Goal: Information Seeking & Learning: Learn about a topic

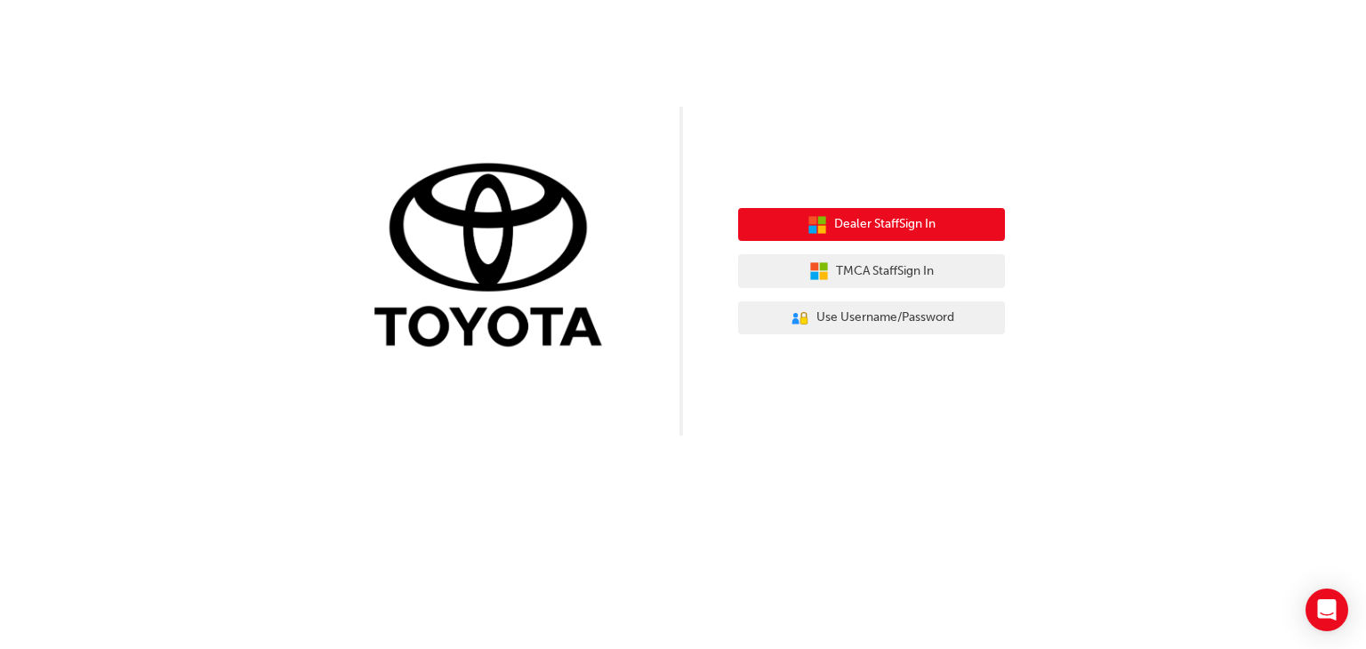
click at [822, 221] on icon "button" at bounding box center [822, 220] width 8 height 8
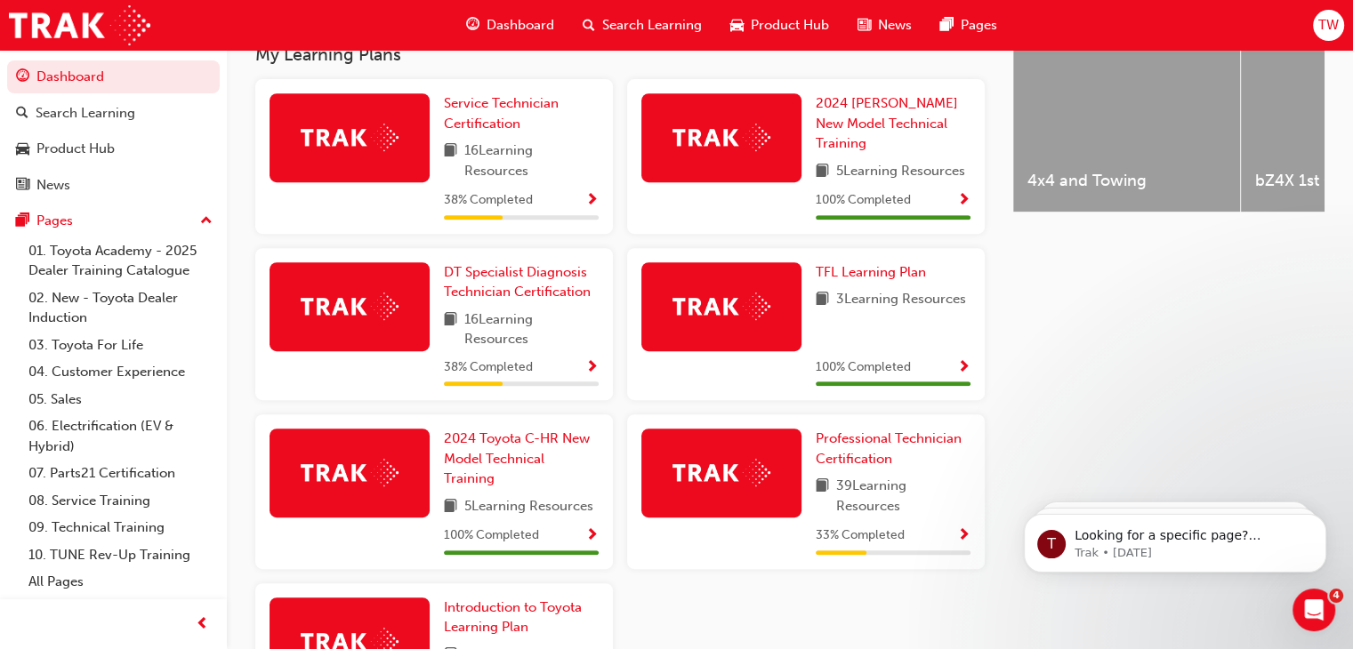
scroll to position [747, 0]
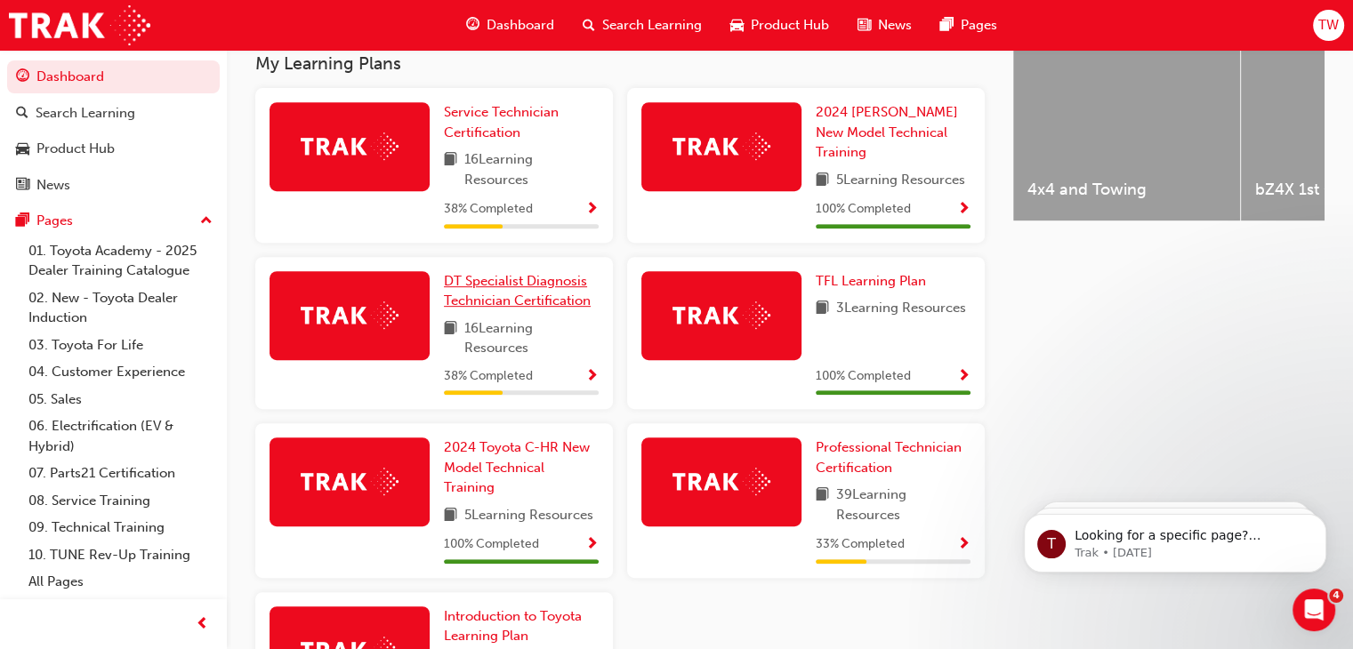
click at [498, 295] on link "DT Specialist Diagnosis Technician Certification" at bounding box center [521, 291] width 155 height 40
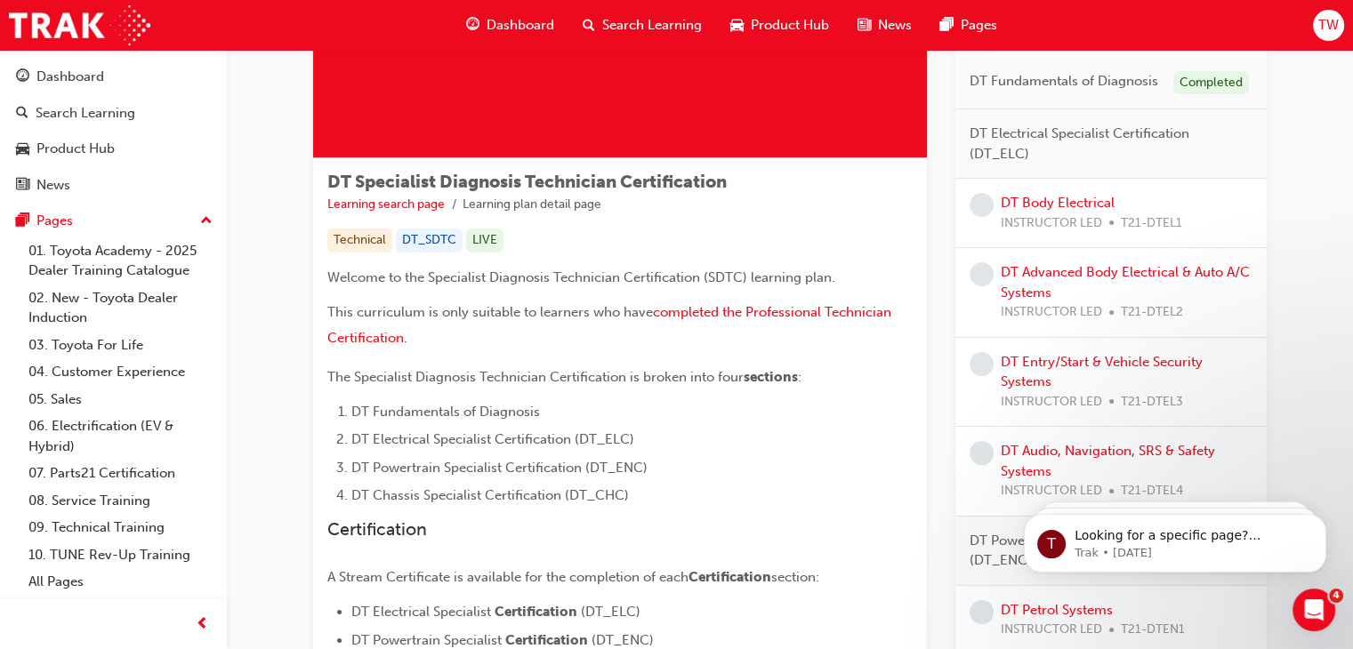
scroll to position [199, 0]
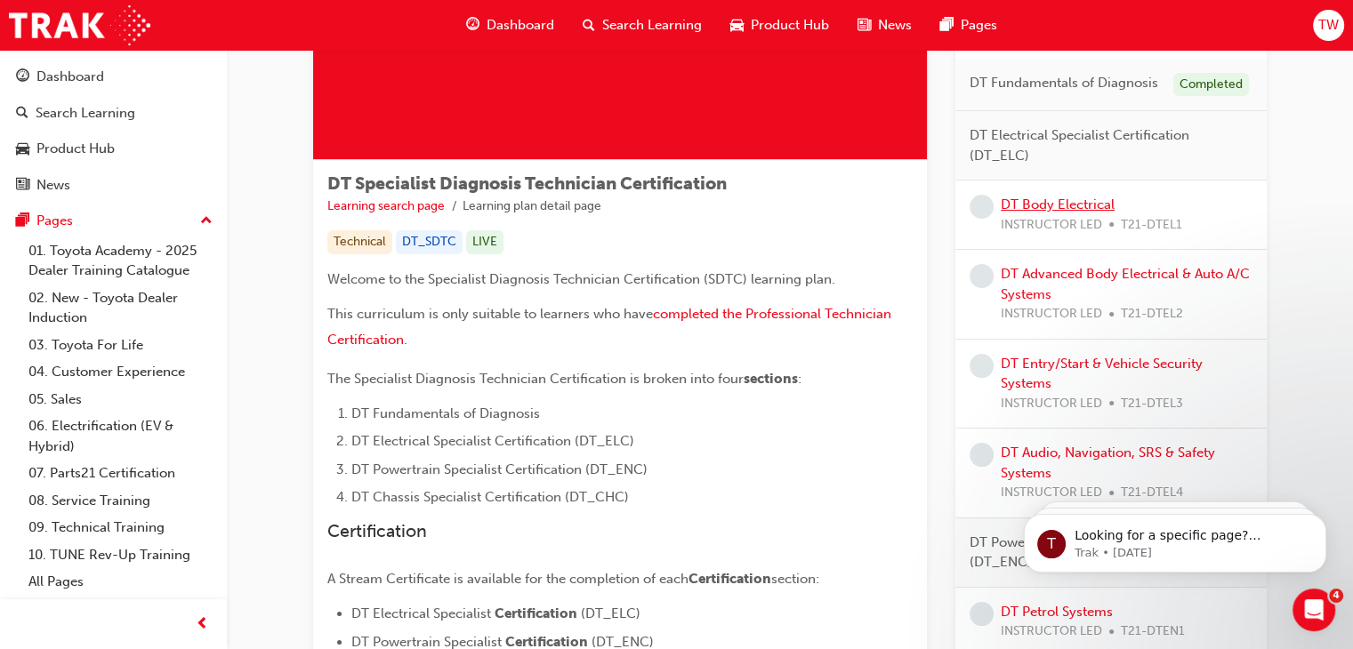
click at [1048, 210] on link "DT Body Electrical" at bounding box center [1058, 205] width 114 height 16
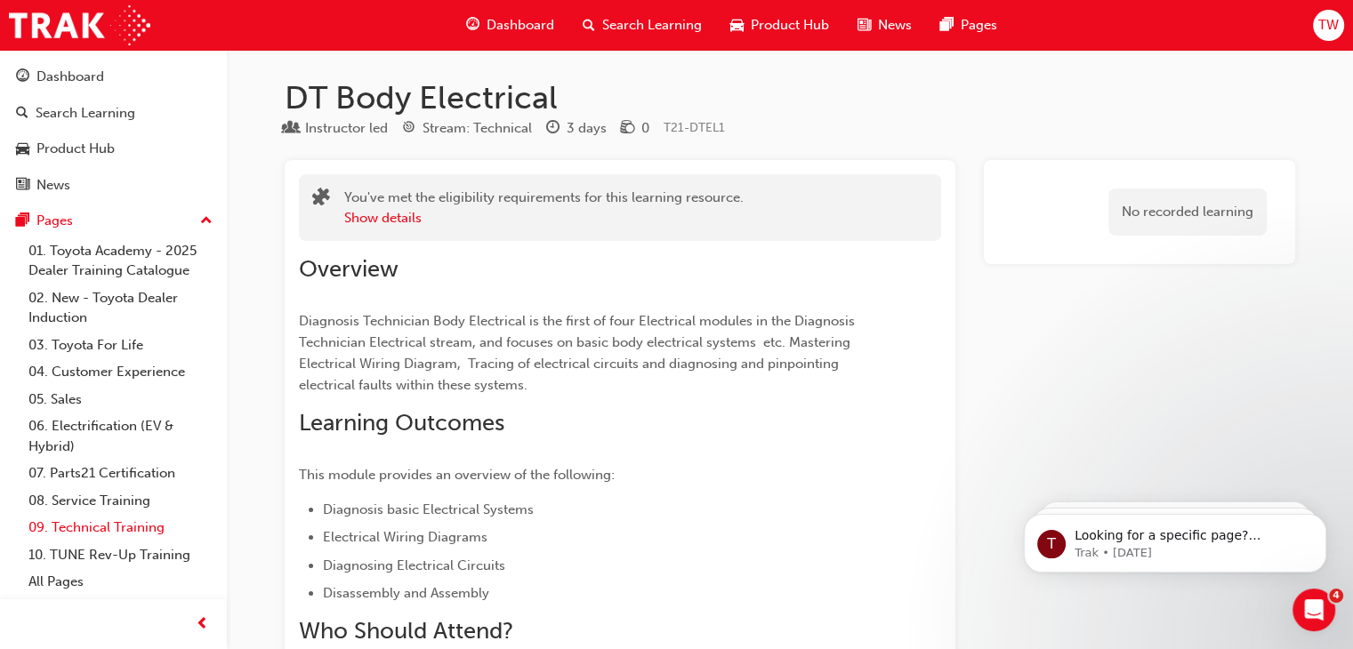
click at [87, 519] on link "09. Technical Training" at bounding box center [120, 528] width 198 height 28
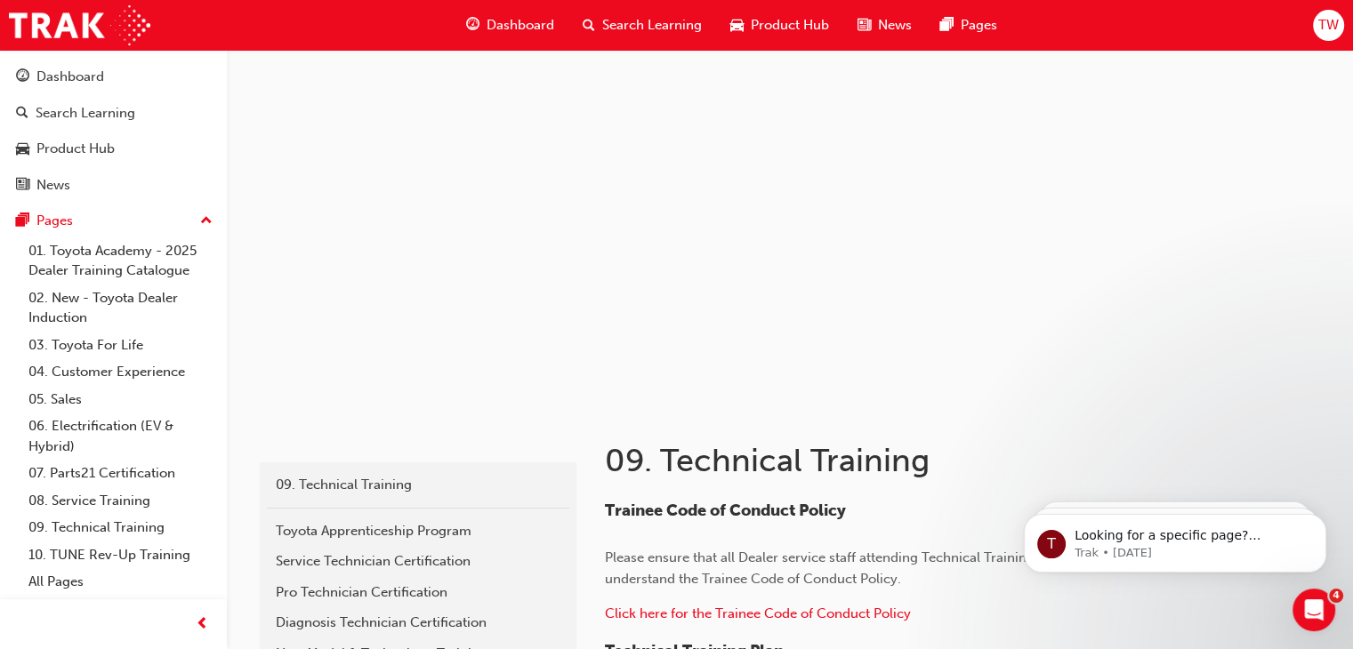
click at [594, 23] on div "Search Learning" at bounding box center [642, 25] width 148 height 36
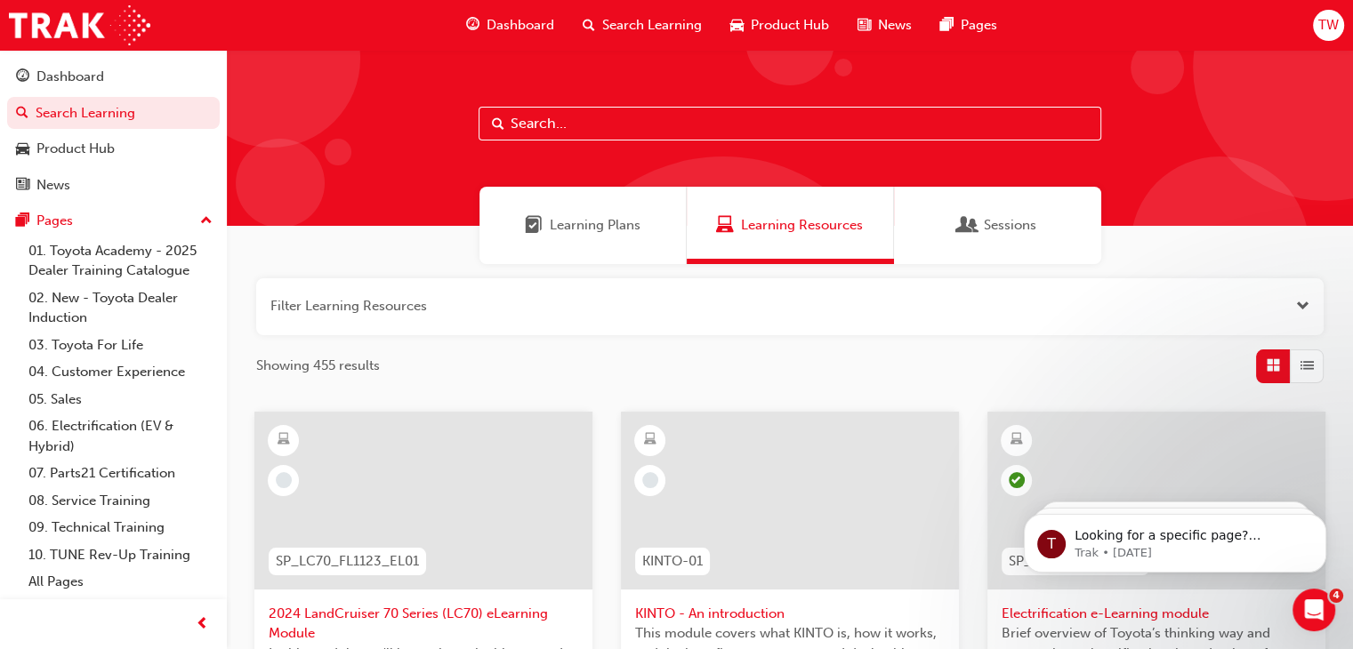
click at [572, 126] on input "text" at bounding box center [790, 124] width 623 height 34
type input "dt"
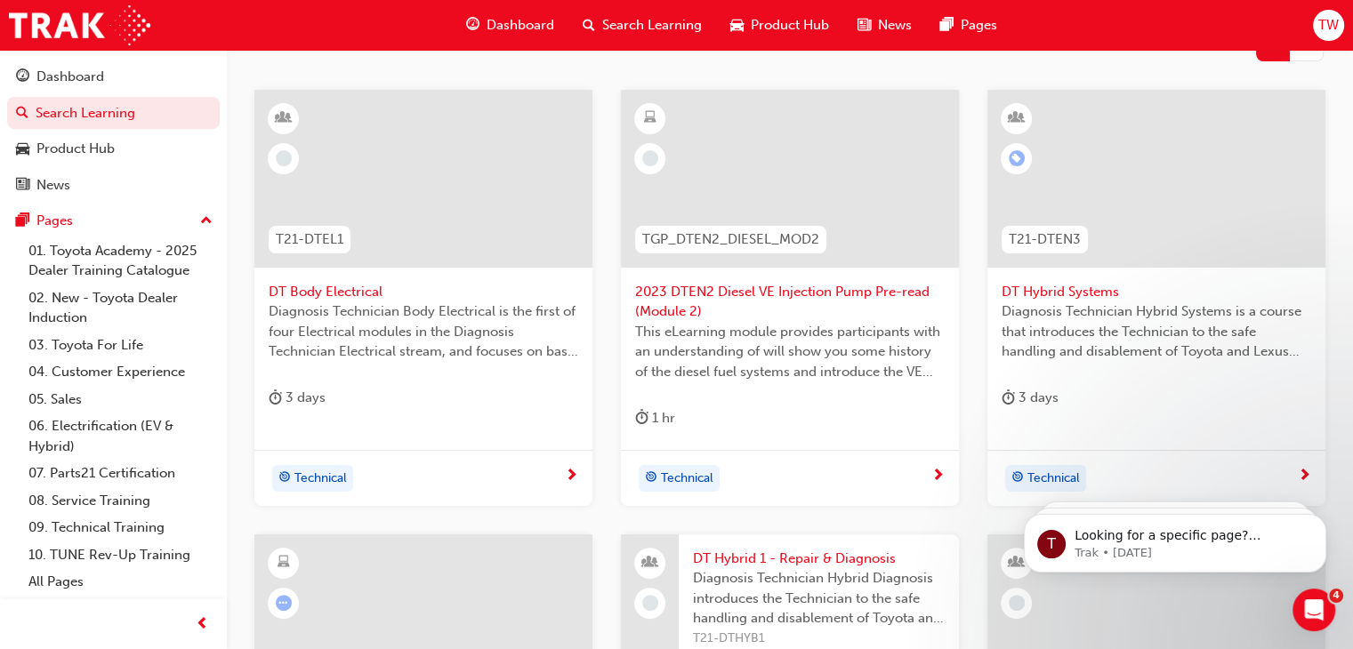
scroll to position [324, 0]
click at [719, 290] on span "2023 DTEN2 Diesel VE Injection Pump Pre-read (Module 2)" at bounding box center [790, 300] width 310 height 40
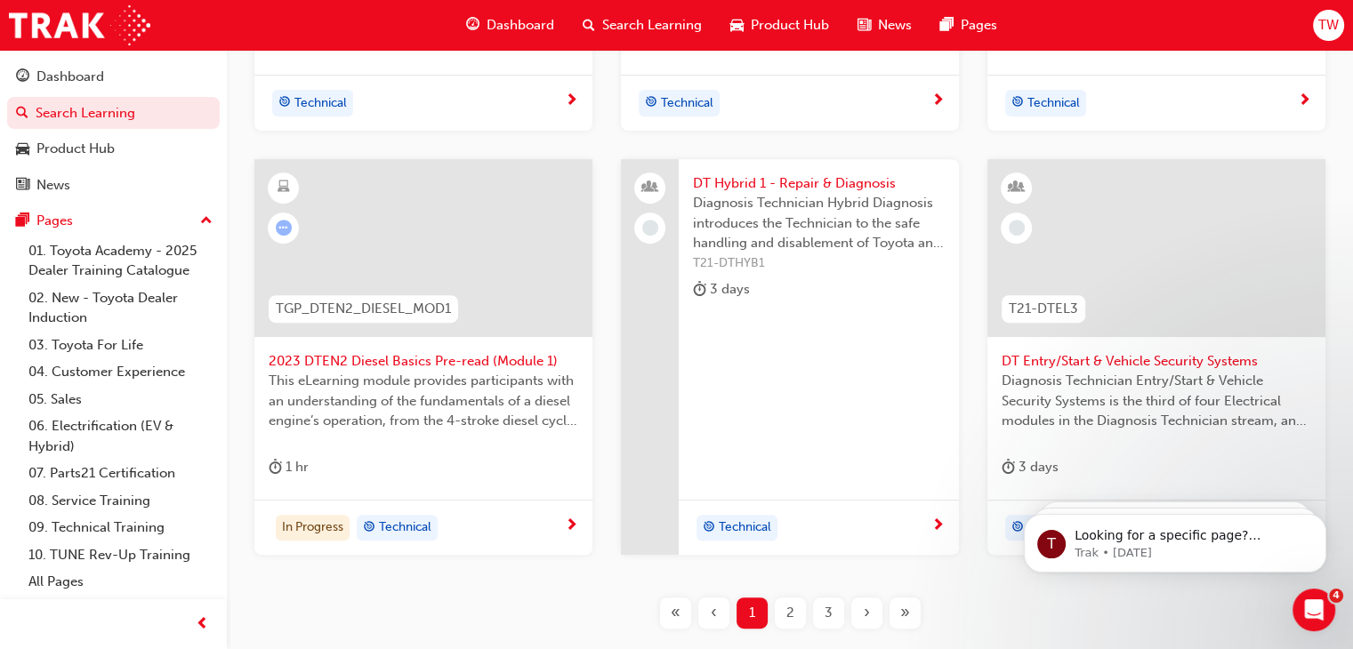
scroll to position [697, 0]
click at [746, 186] on span "DT Hybrid 1 - Repair & Diagnosis" at bounding box center [819, 183] width 252 height 20
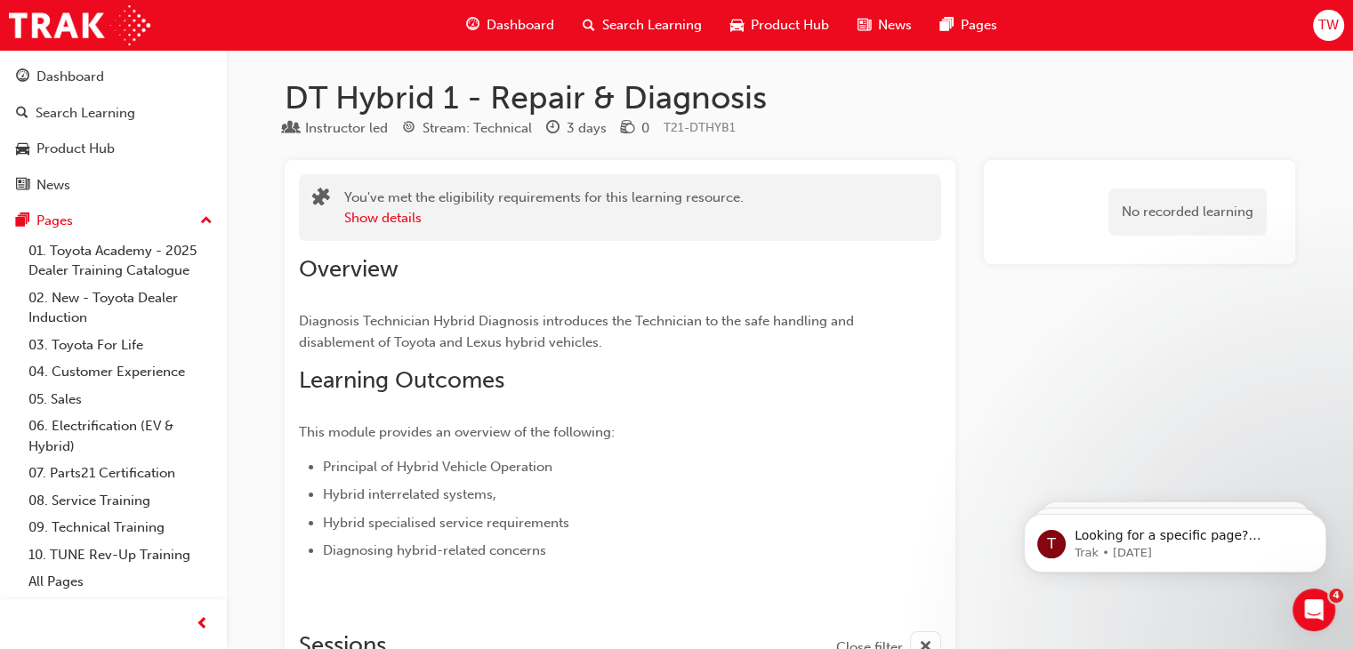
click at [483, 39] on div "Dashboard" at bounding box center [510, 25] width 117 height 36
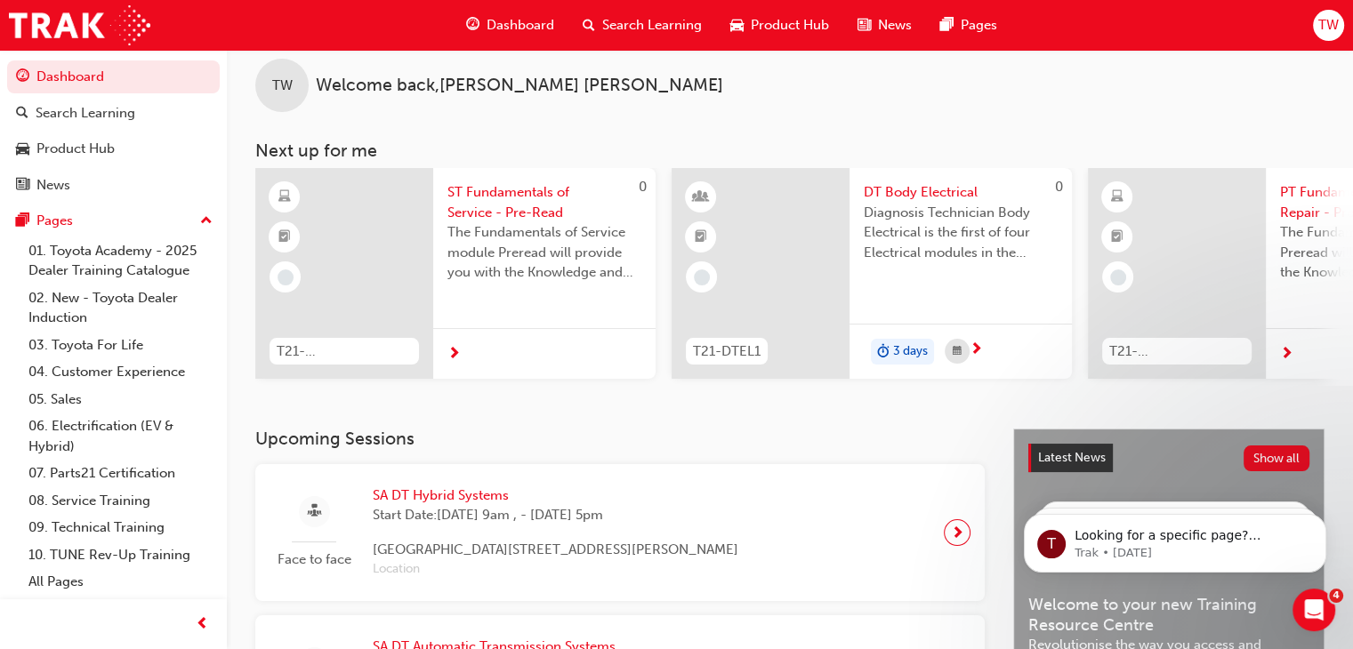
scroll to position [18, 0]
click at [1204, 396] on div "TW Welcome back , [PERSON_NAME] Next up for me 0 T21-STFOS_PRE_READ ST Fundamen…" at bounding box center [790, 231] width 1126 height 399
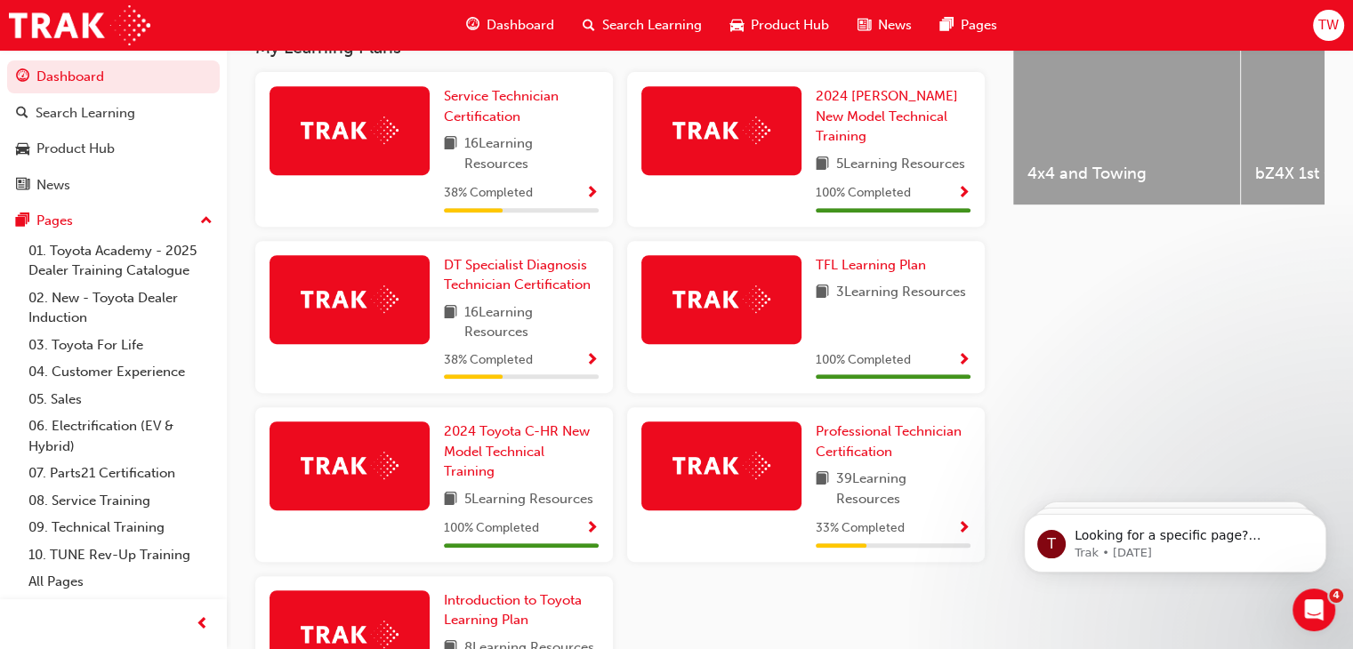
scroll to position [771, 0]
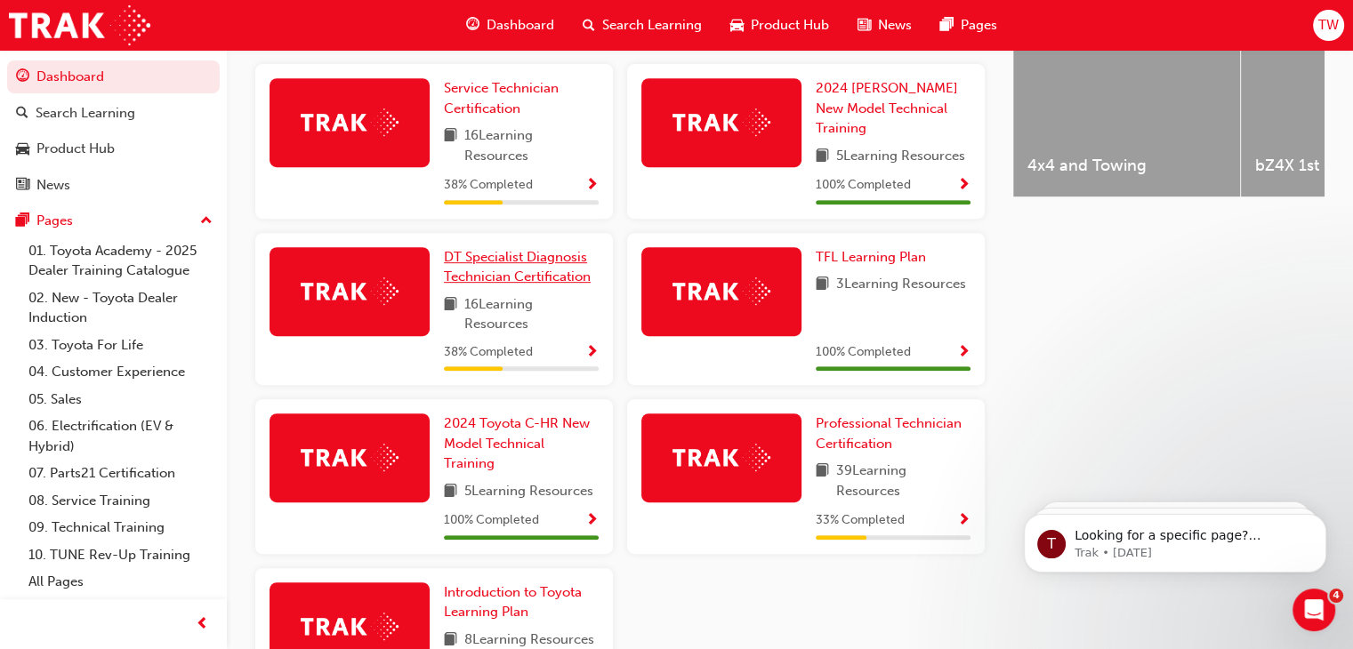
click at [491, 275] on span "DT Specialist Diagnosis Technician Certification" at bounding box center [517, 267] width 147 height 36
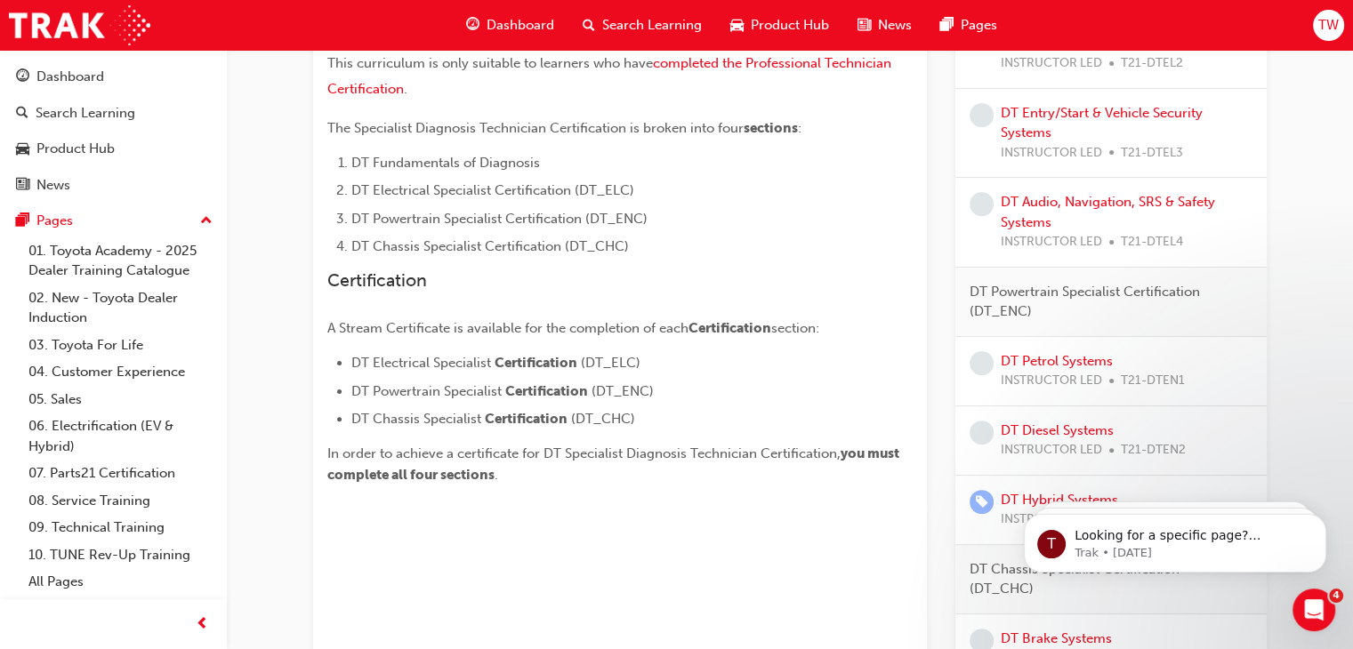
scroll to position [451, 0]
click at [1046, 359] on link "DT Petrol Systems" at bounding box center [1057, 360] width 112 height 16
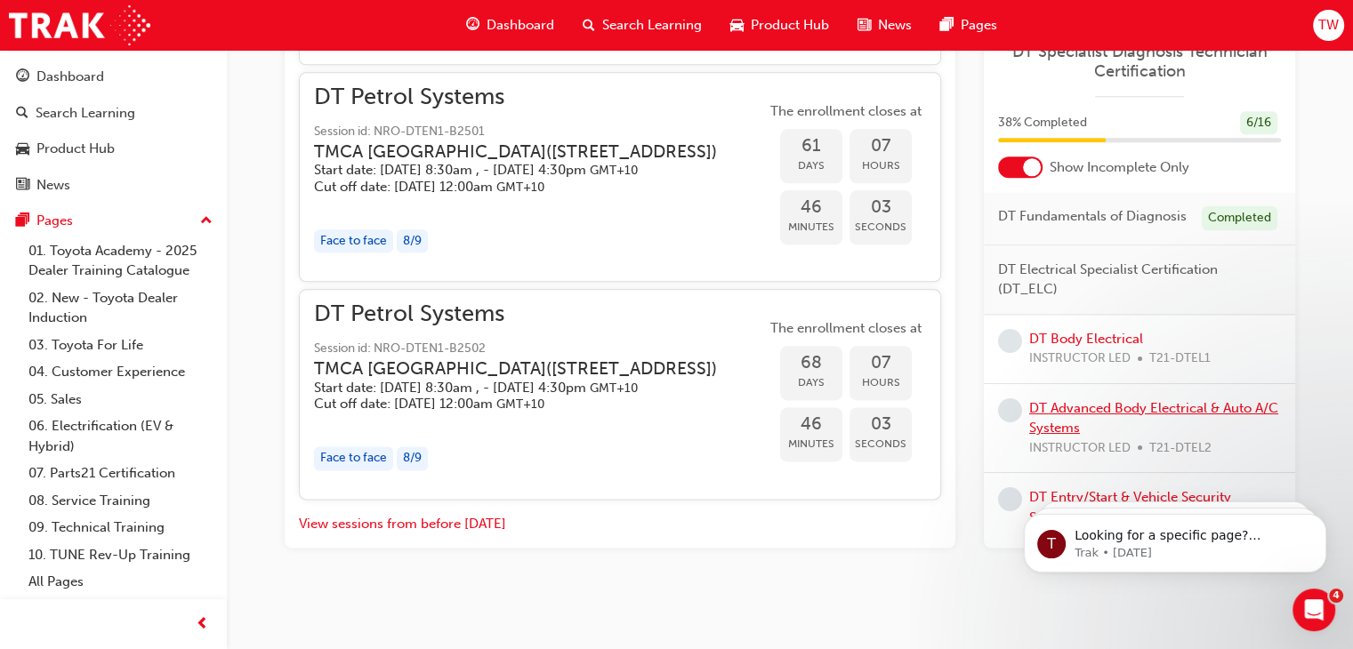
click at [1071, 423] on link "DT Advanced Body Electrical & Auto A/C Systems" at bounding box center [1153, 418] width 249 height 36
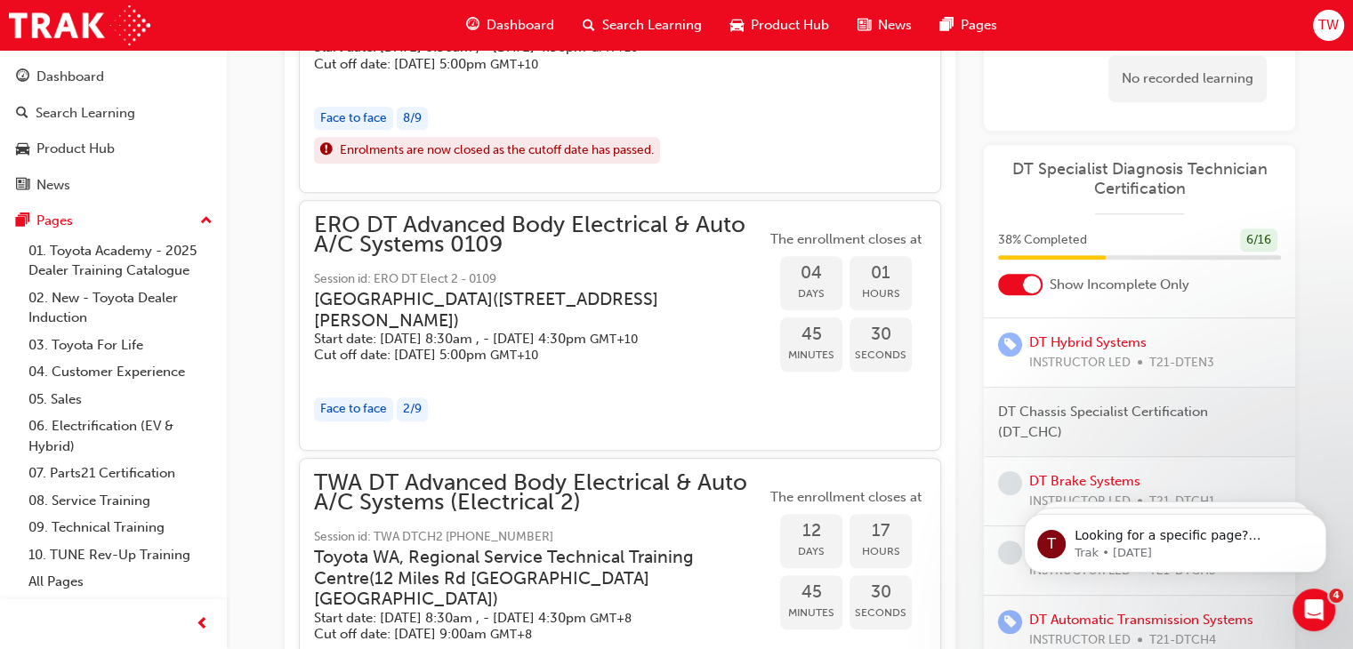
scroll to position [1198, 0]
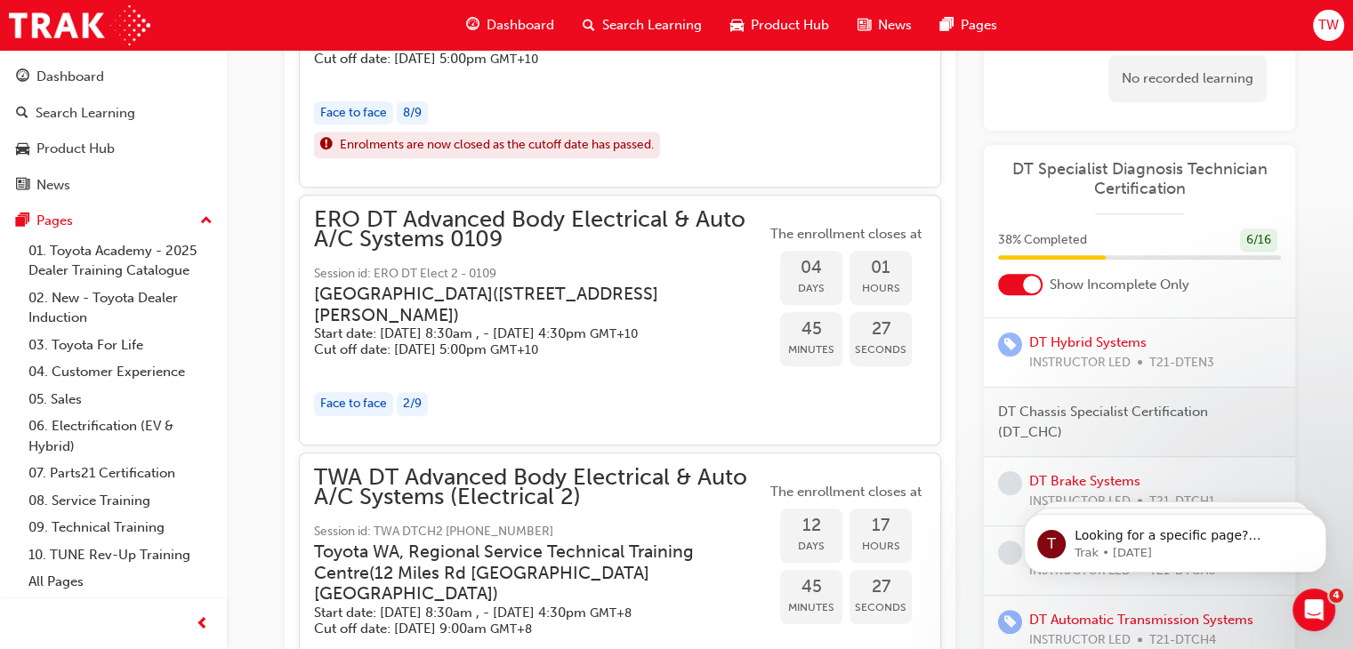
click html "T Looking for a specific page? Technical, Toyota Network Training, Technical Tr…"
click at [1003, 485] on span "learningRecordVerb_NONE-icon" at bounding box center [1010, 483] width 24 height 24
click at [1054, 474] on link "DT Brake Systems" at bounding box center [1084, 481] width 111 height 16
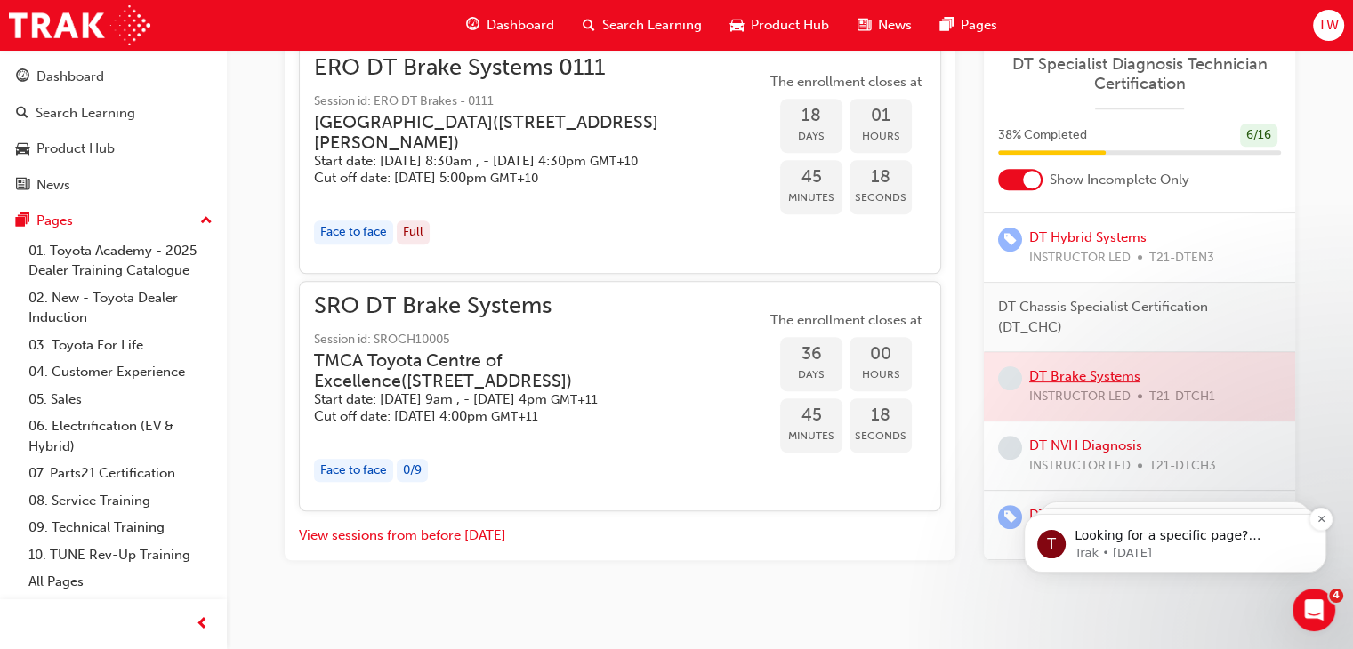
scroll to position [1405, 0]
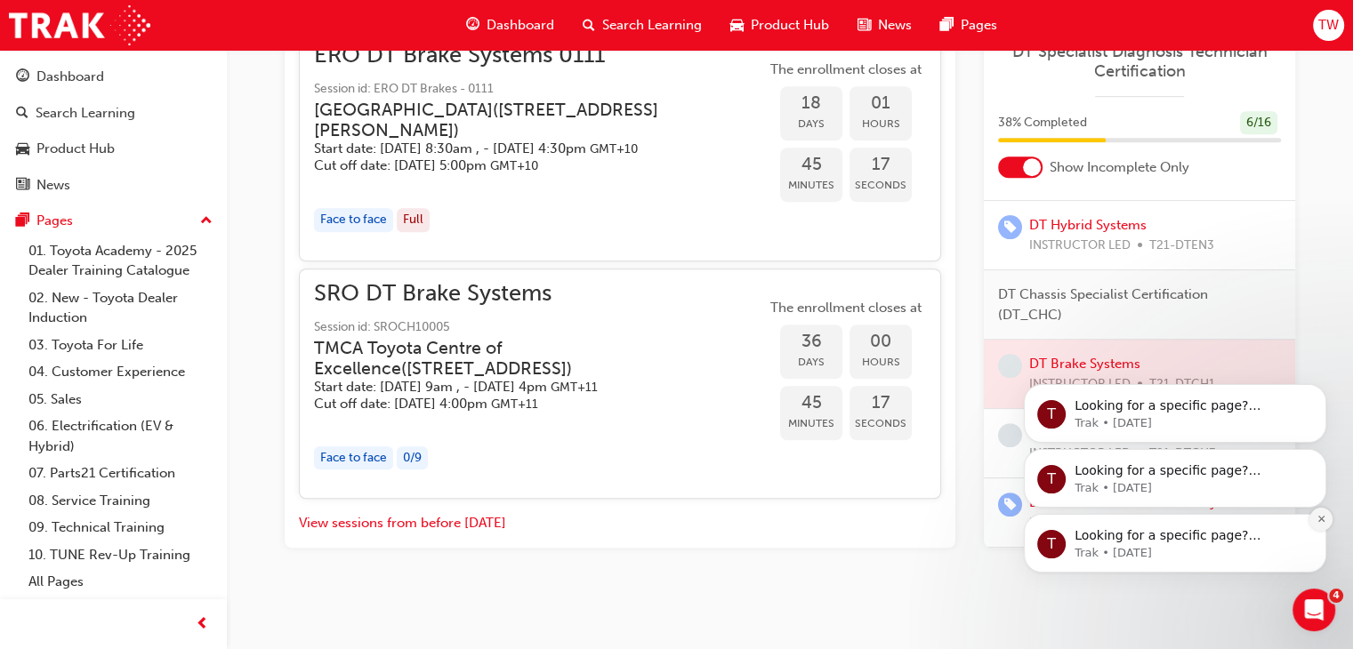
click at [1318, 512] on button "Dismiss notification" at bounding box center [1320, 519] width 23 height 23
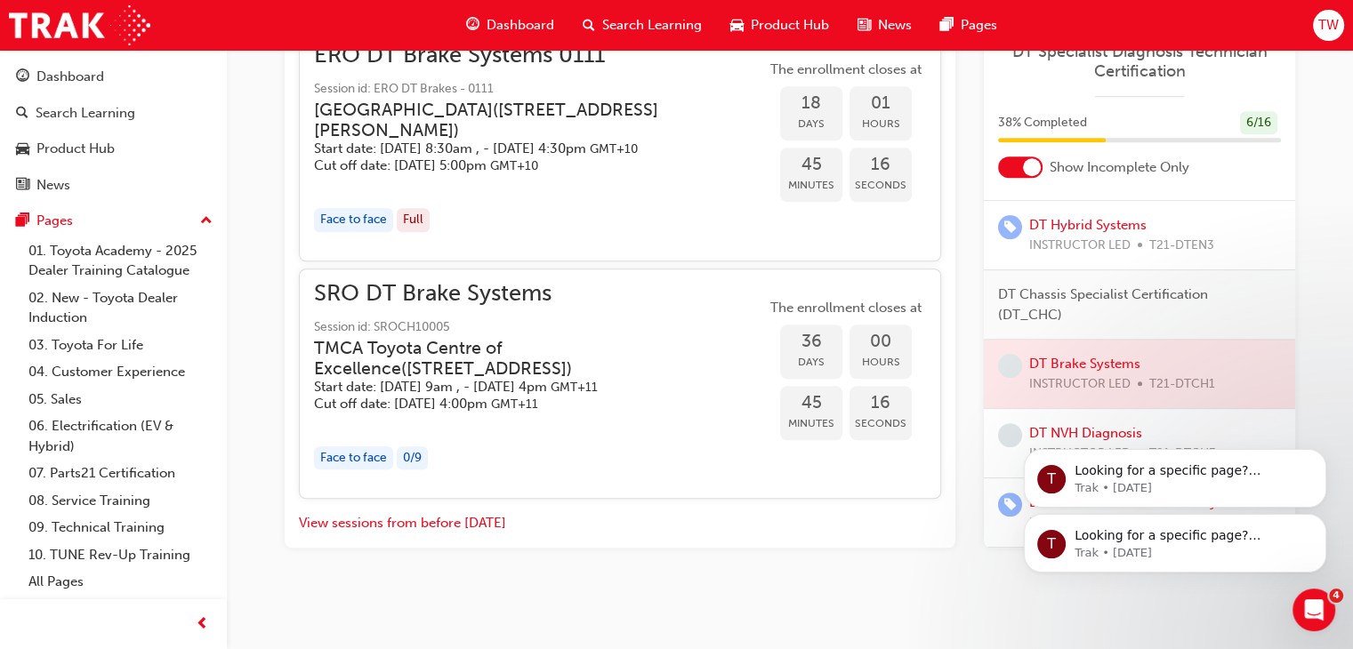
click at [1318, 512] on button "Dismiss notification" at bounding box center [1321, 520] width 19 height 19
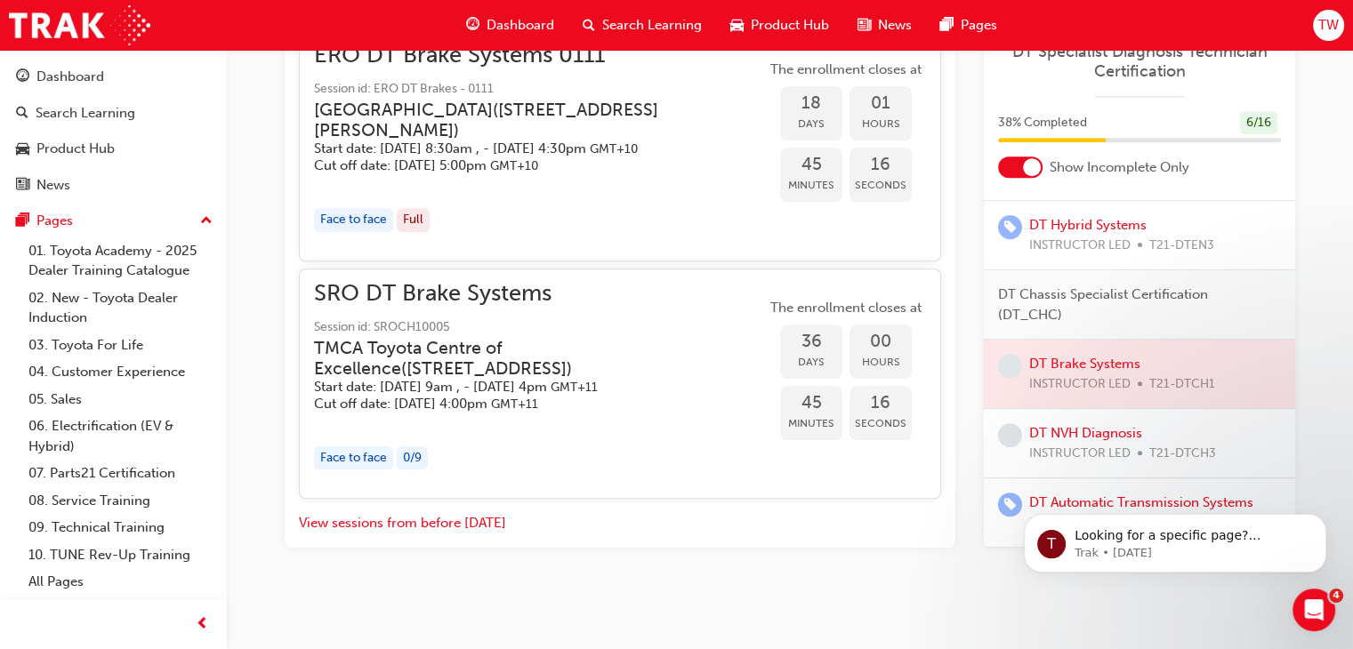
click at [1318, 512] on button "Dismiss notification" at bounding box center [1321, 520] width 19 height 19
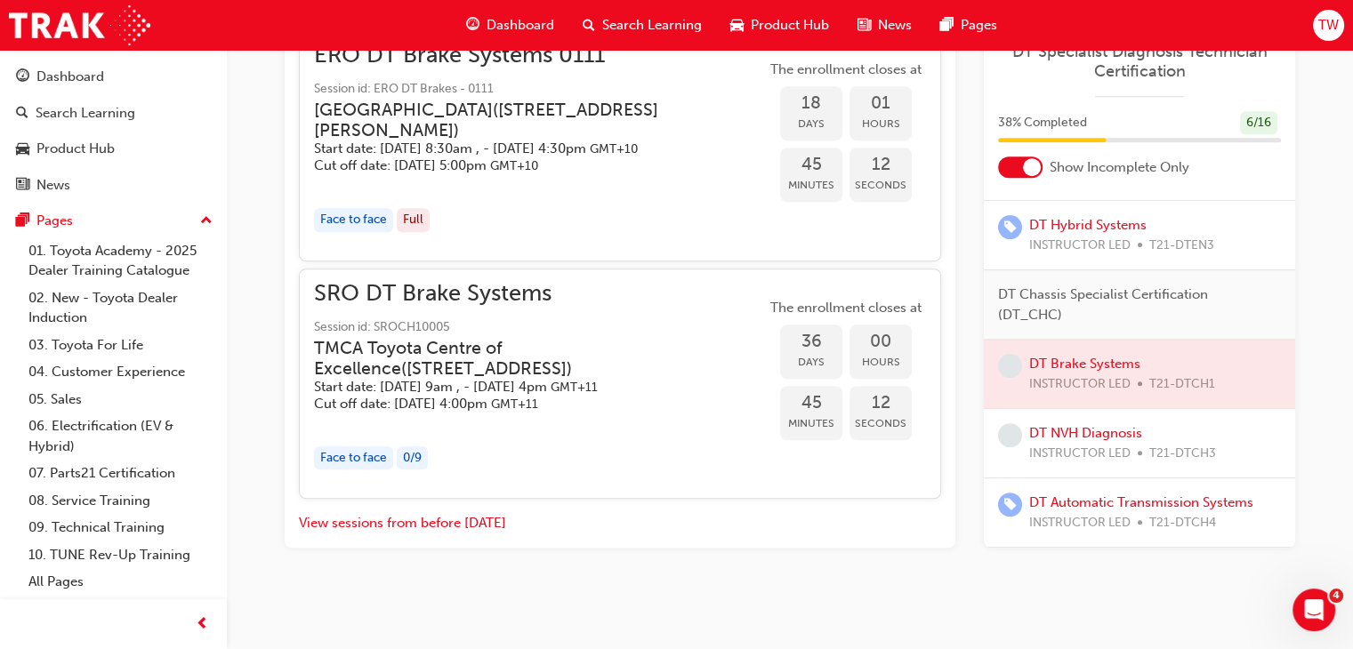
scroll to position [1404, 0]
click at [1062, 427] on link "DT NVH Diagnosis" at bounding box center [1085, 433] width 113 height 16
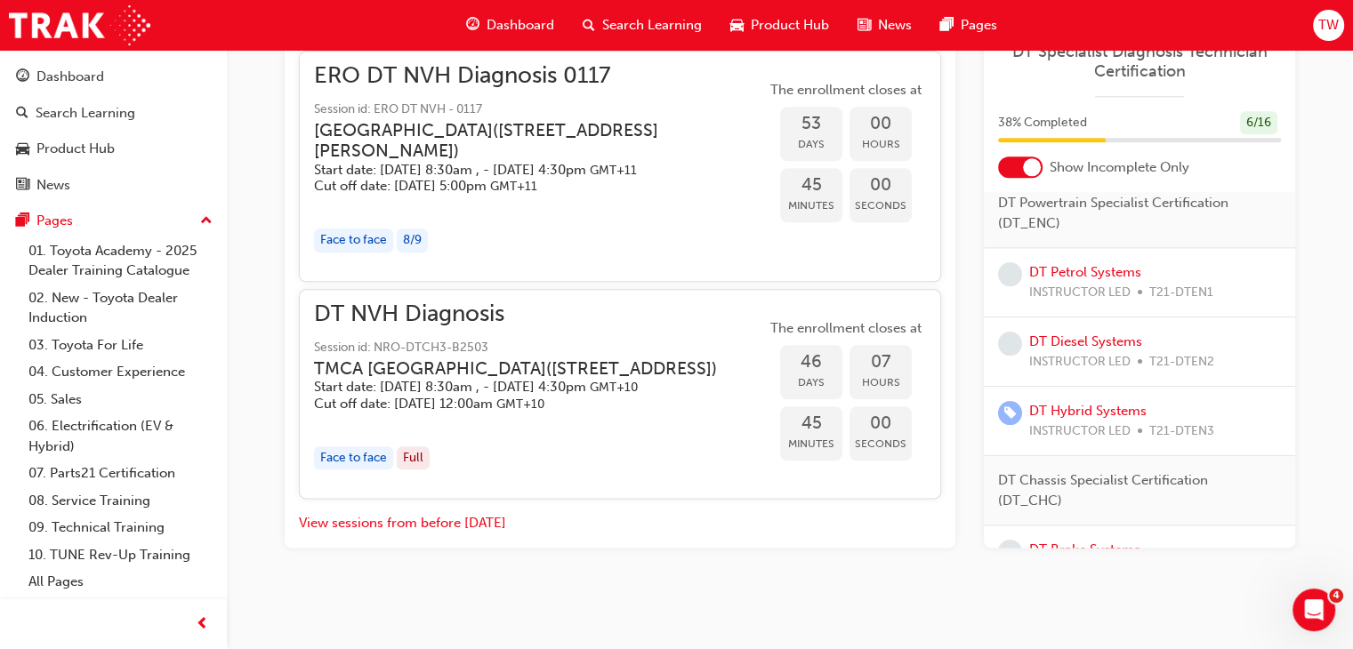
scroll to position [473, 0]
click at [1096, 350] on link "DT Diesel Systems" at bounding box center [1085, 342] width 113 height 16
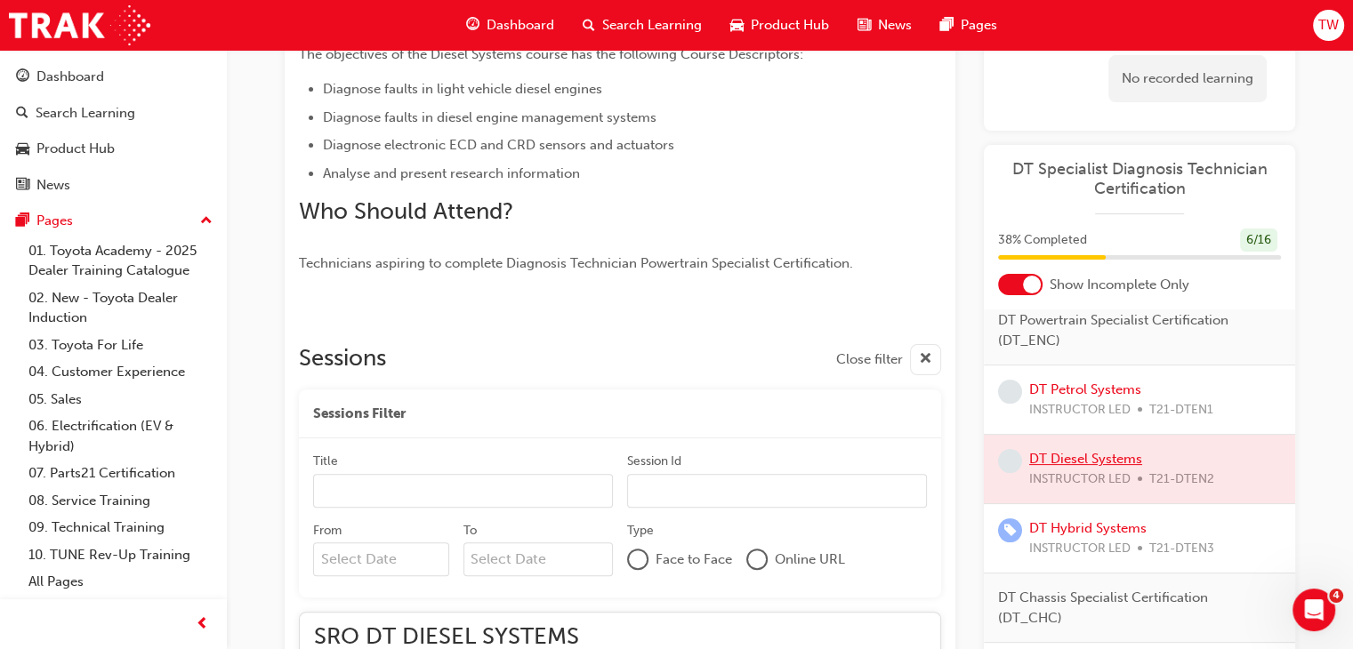
scroll to position [468, 0]
click at [1084, 398] on link "DT Petrol Systems" at bounding box center [1085, 390] width 112 height 16
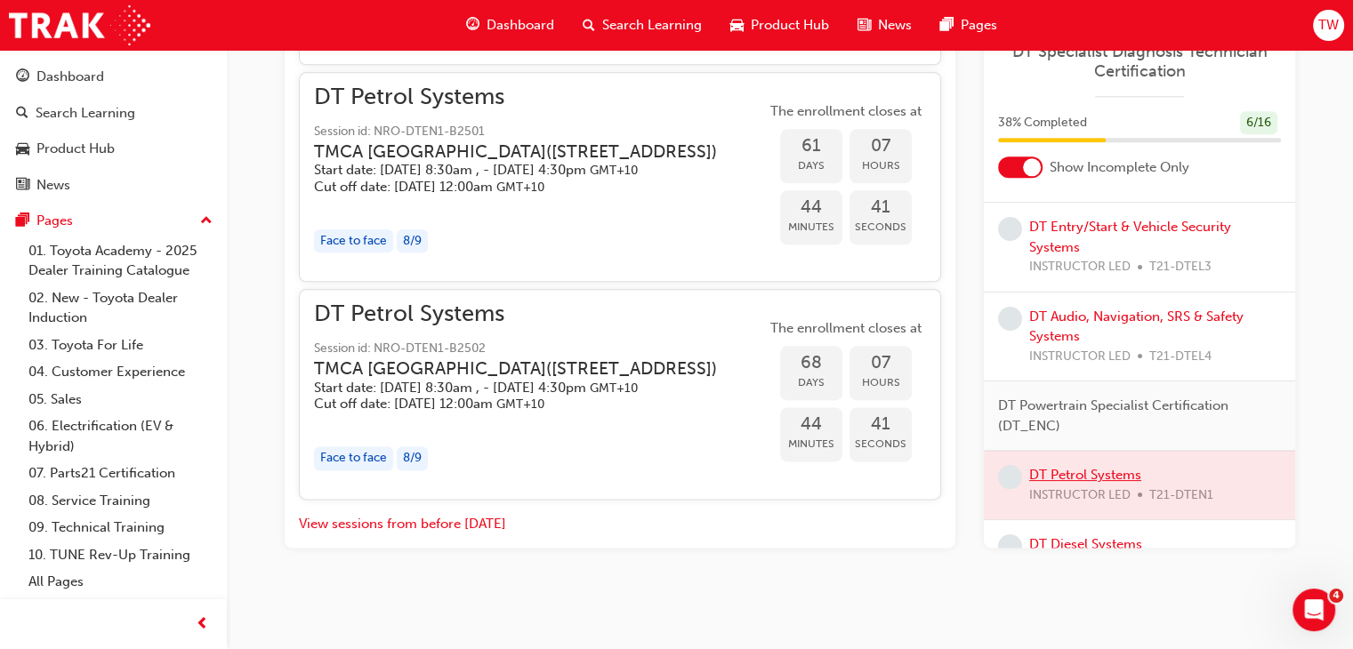
scroll to position [259, 0]
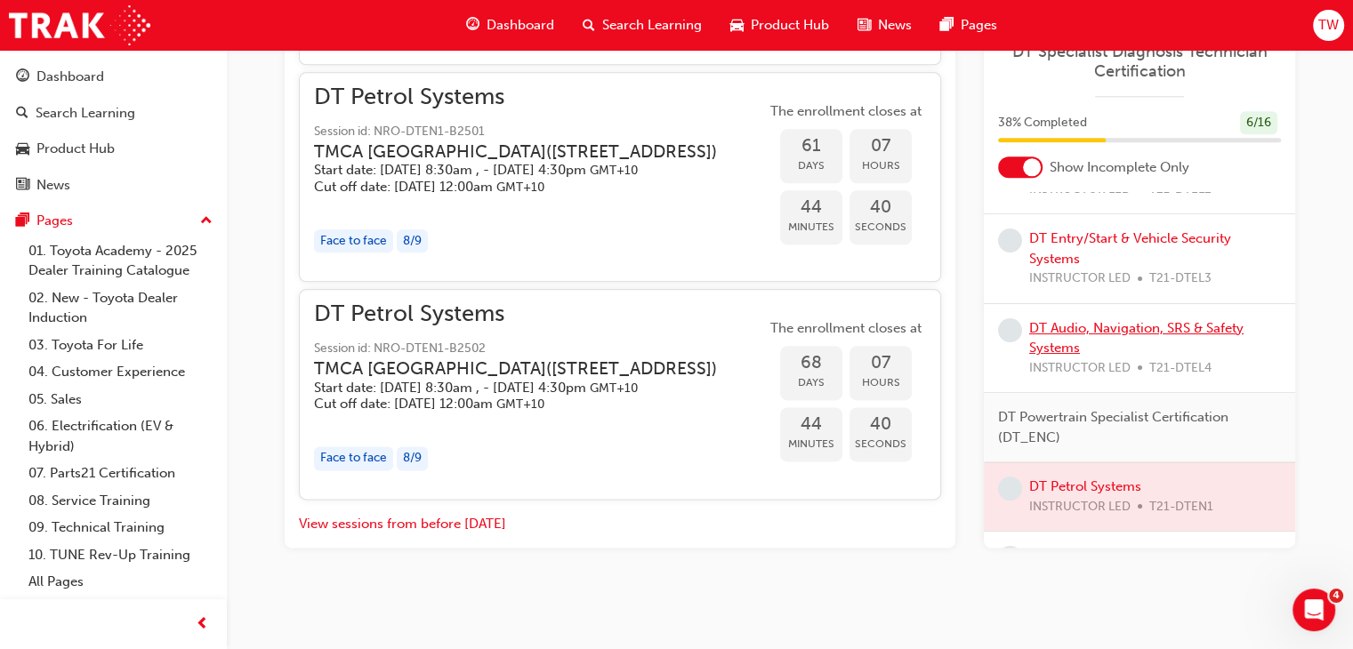
click at [1164, 338] on link "DT Audio, Navigation, SRS & Safety Systems" at bounding box center [1136, 338] width 214 height 36
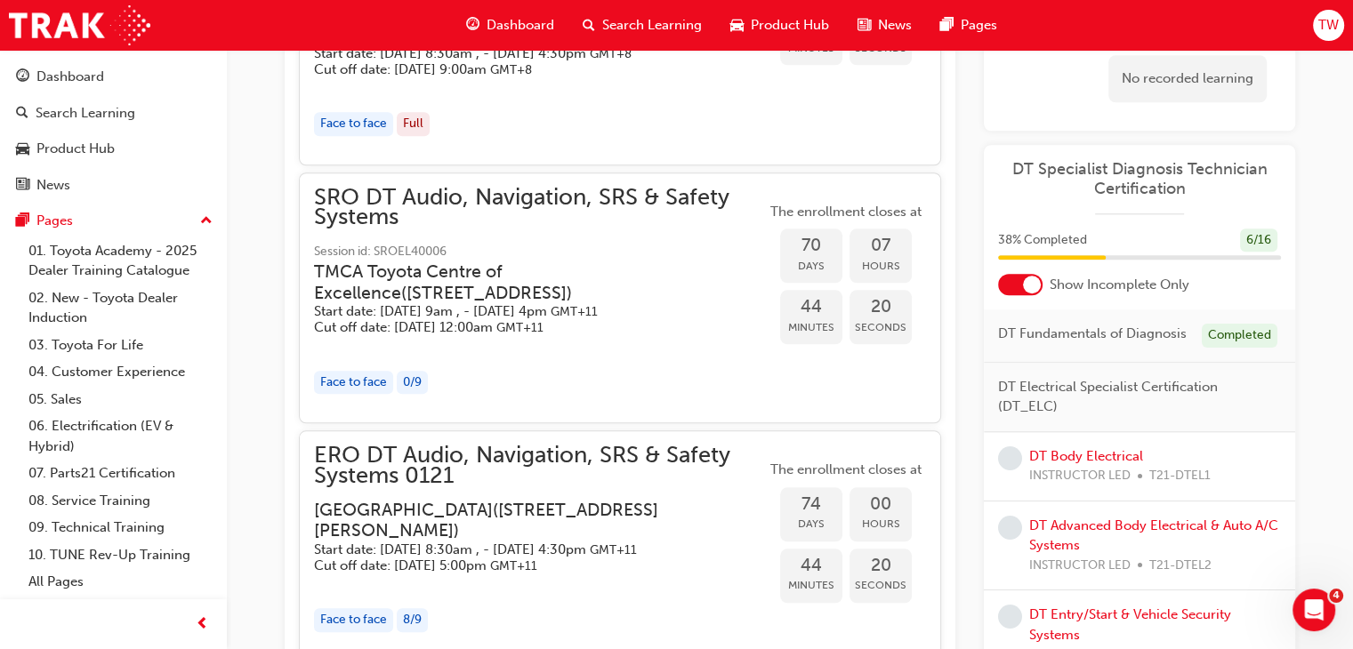
scroll to position [1726, 0]
click at [1026, 286] on div at bounding box center [1032, 285] width 18 height 18
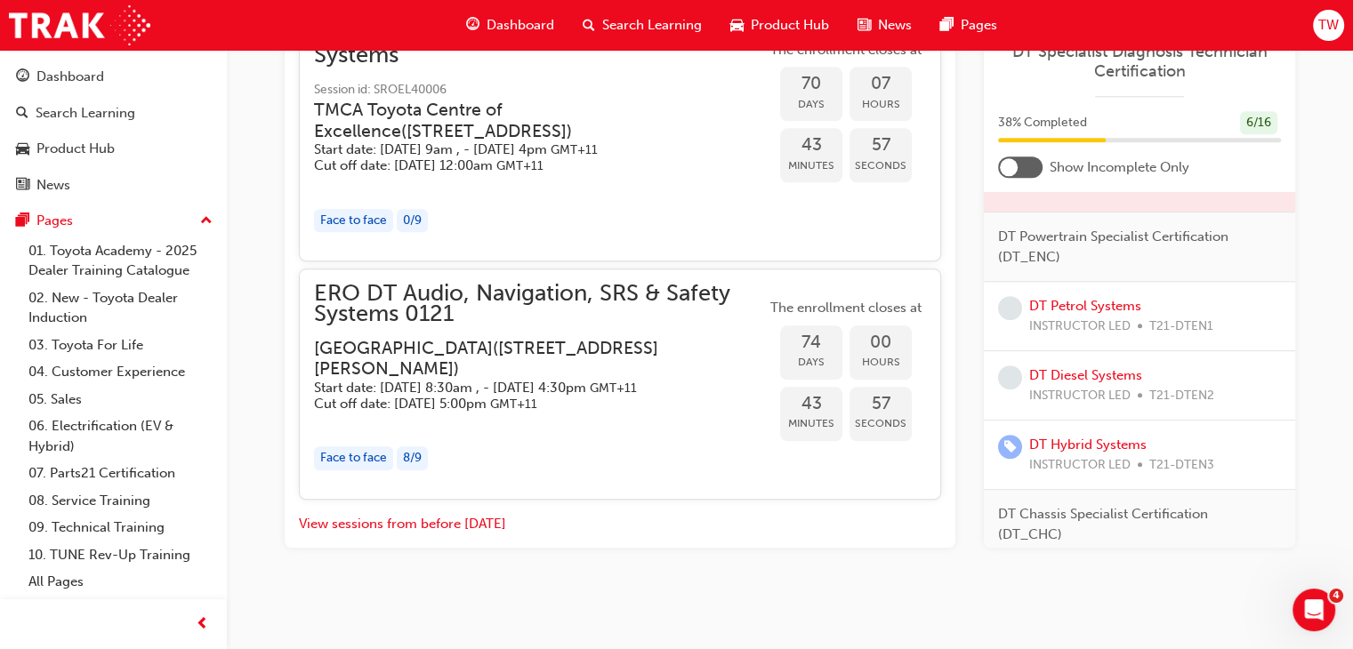
scroll to position [786, 0]
click at [1030, 163] on div at bounding box center [1020, 167] width 44 height 21
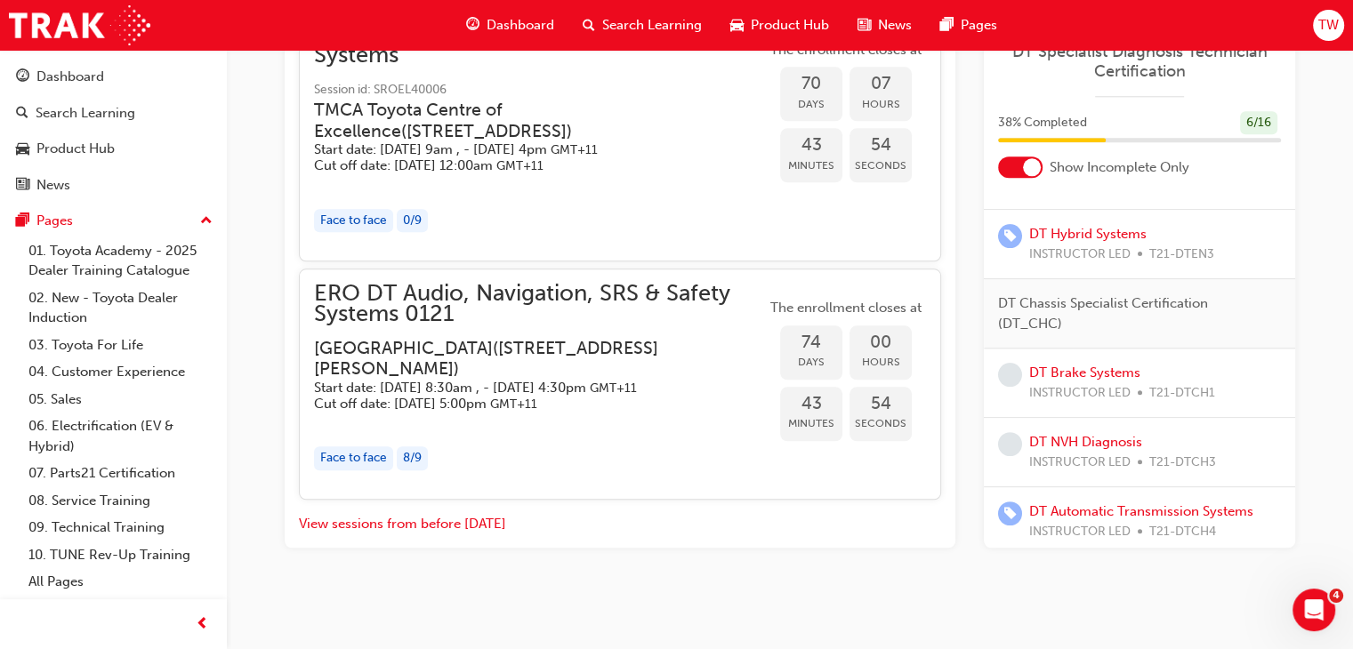
scroll to position [673, 0]
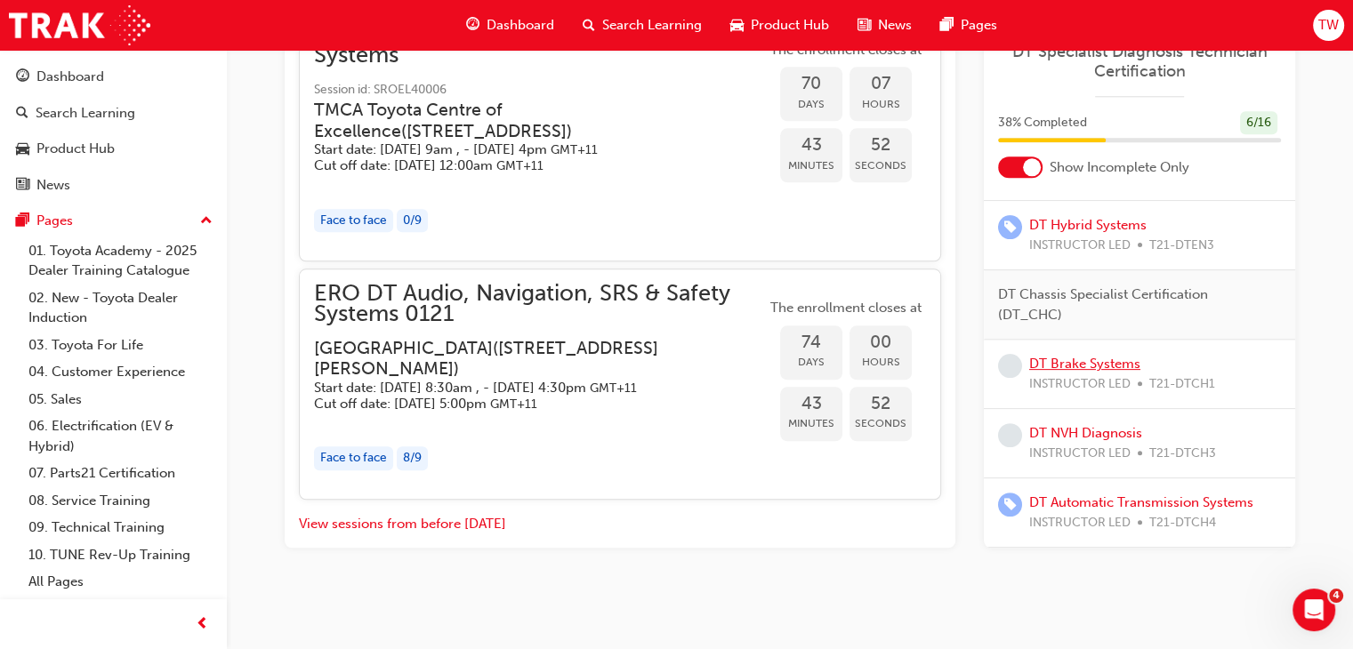
click at [1097, 360] on link "DT Brake Systems" at bounding box center [1084, 364] width 111 height 16
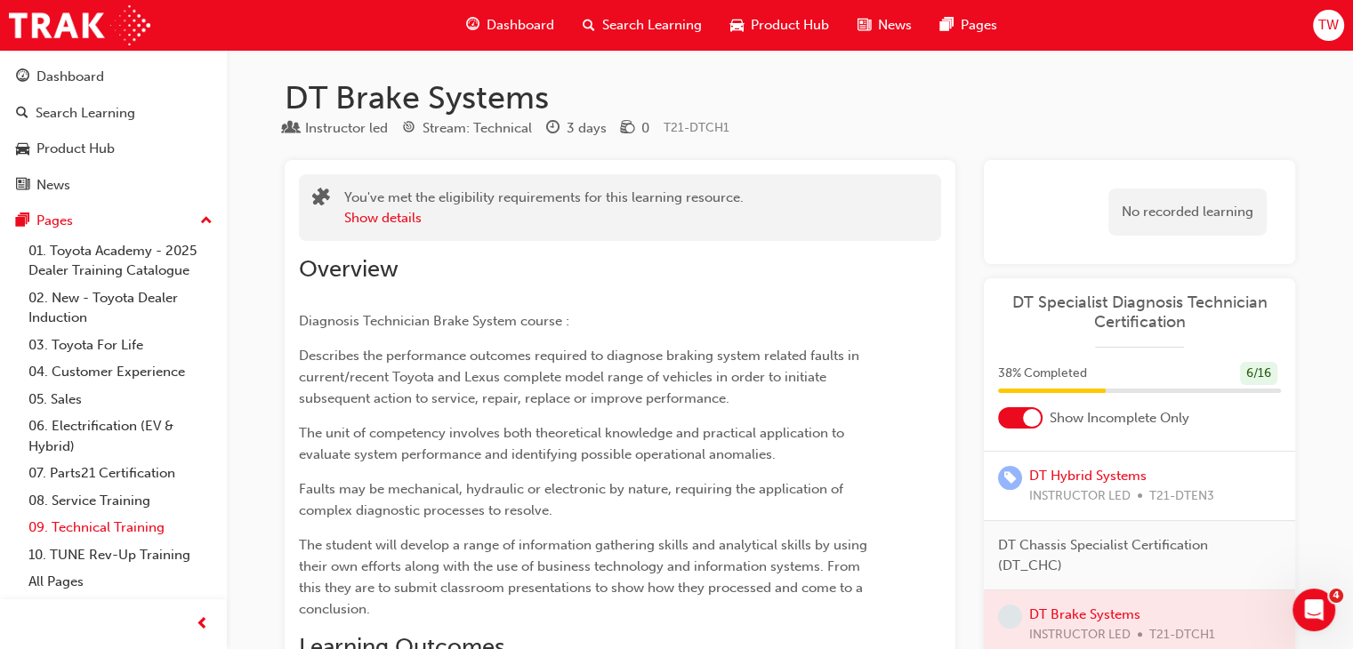
click at [81, 536] on link "09. Technical Training" at bounding box center [120, 528] width 198 height 28
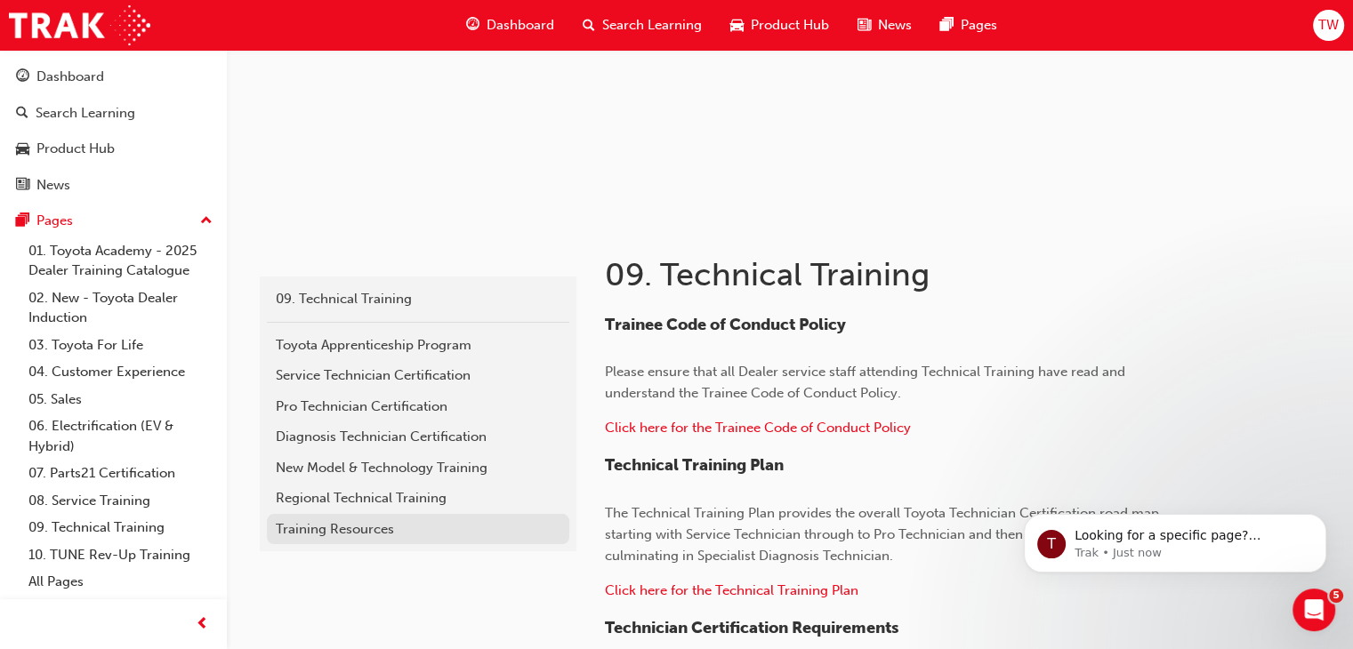
scroll to position [185, 0]
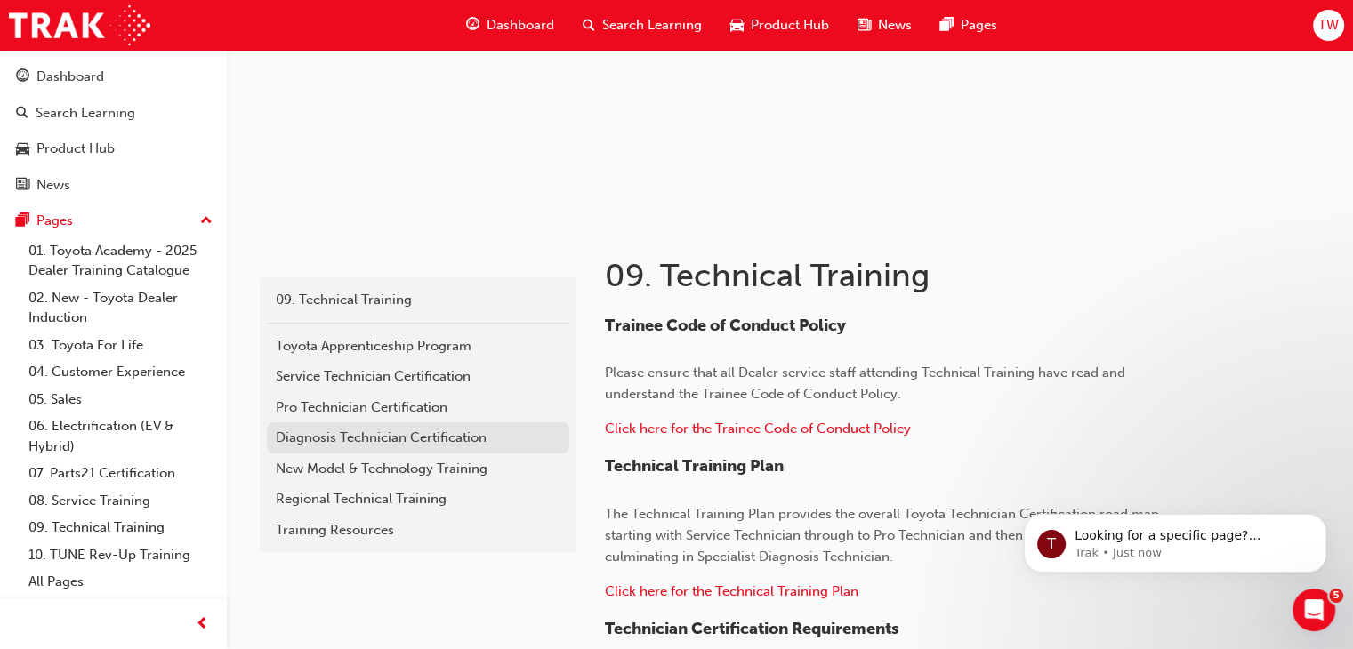
click at [375, 440] on div "Diagnosis Technician Certification" at bounding box center [418, 438] width 285 height 20
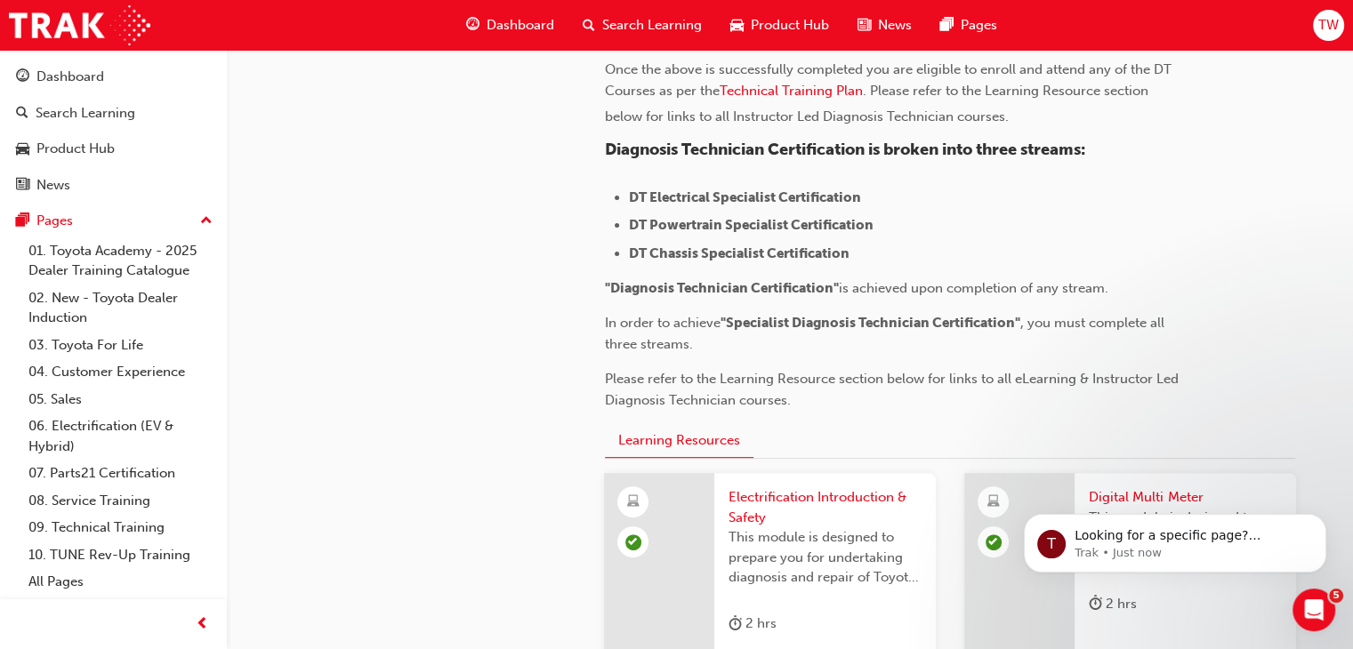
scroll to position [487, 0]
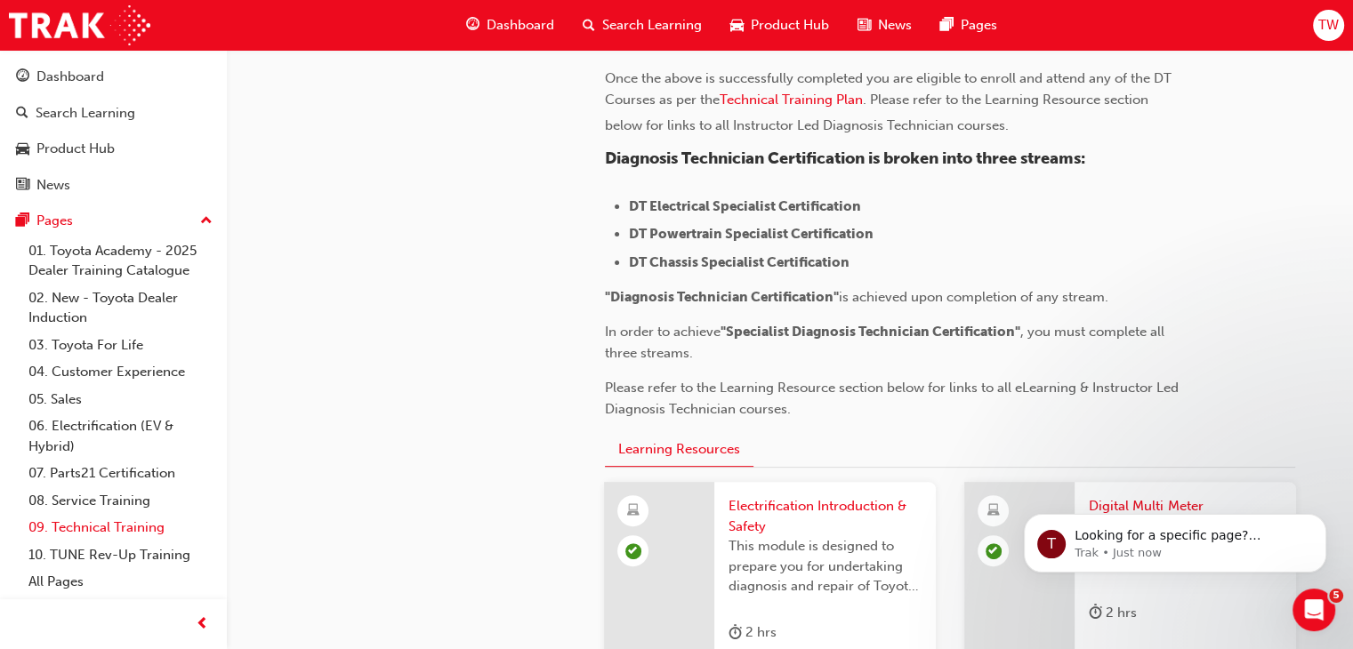
click at [85, 523] on link "09. Technical Training" at bounding box center [120, 528] width 198 height 28
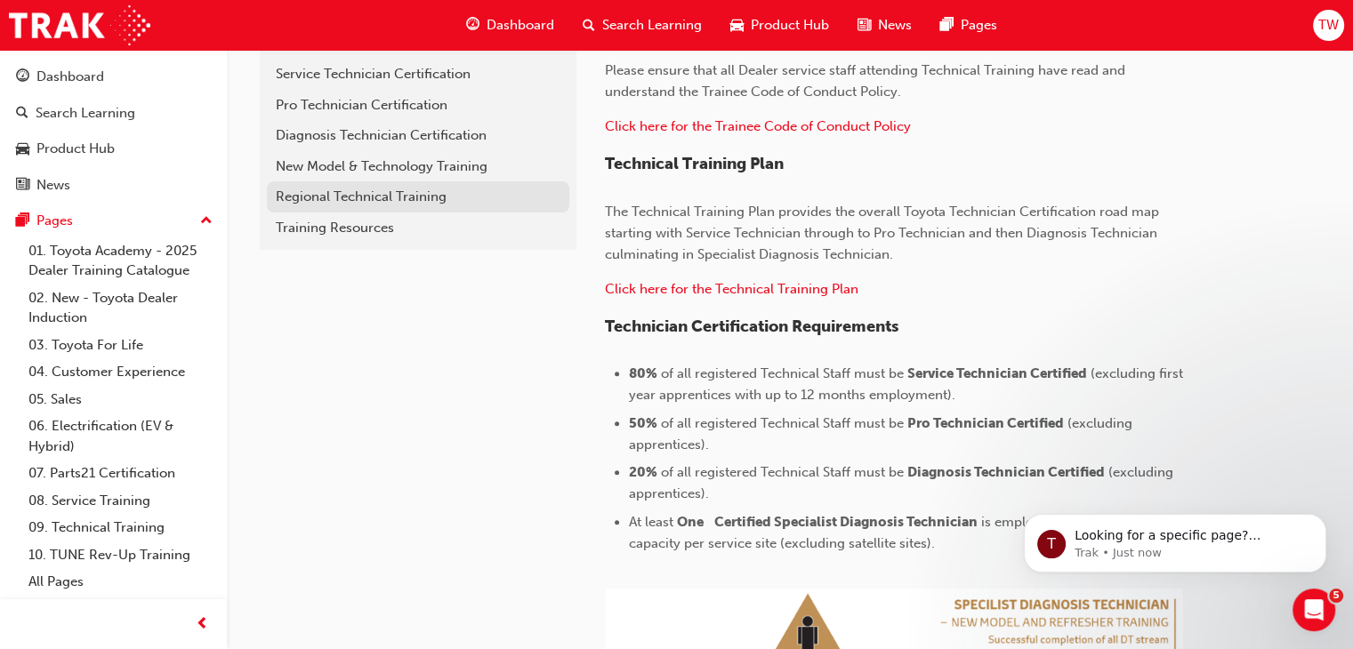
scroll to position [359, 0]
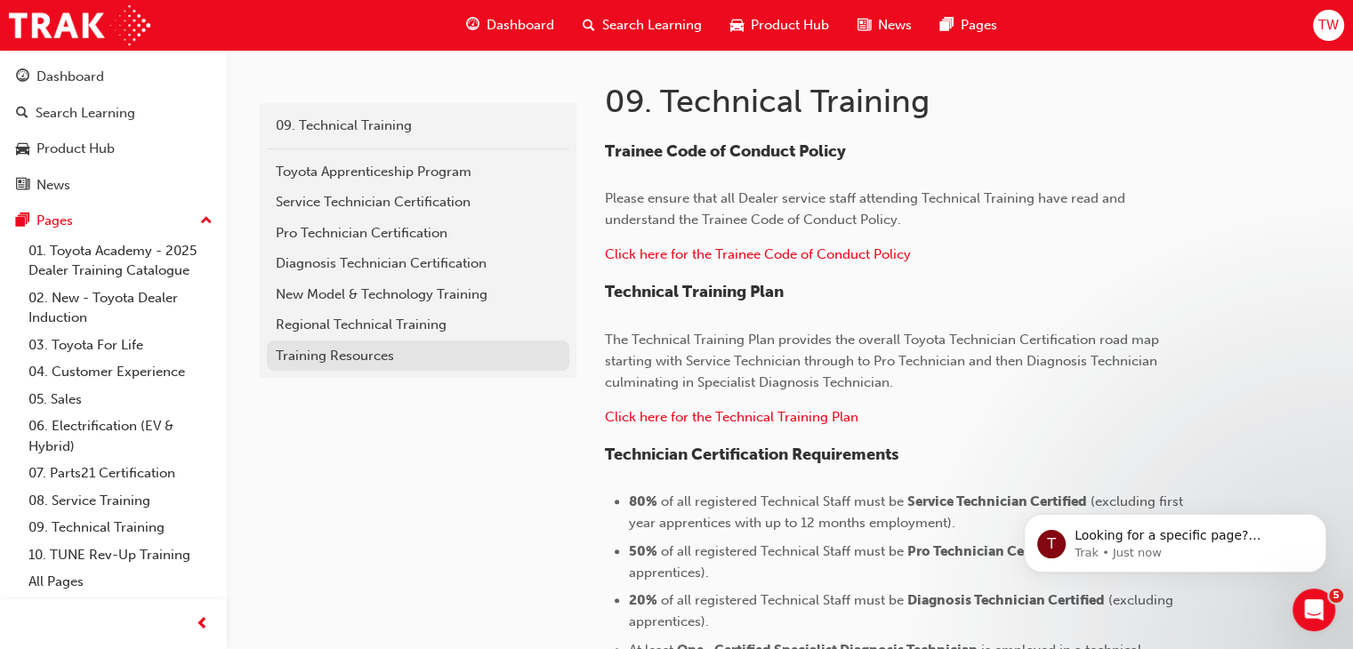
click at [323, 360] on div "Training Resources" at bounding box center [418, 356] width 285 height 20
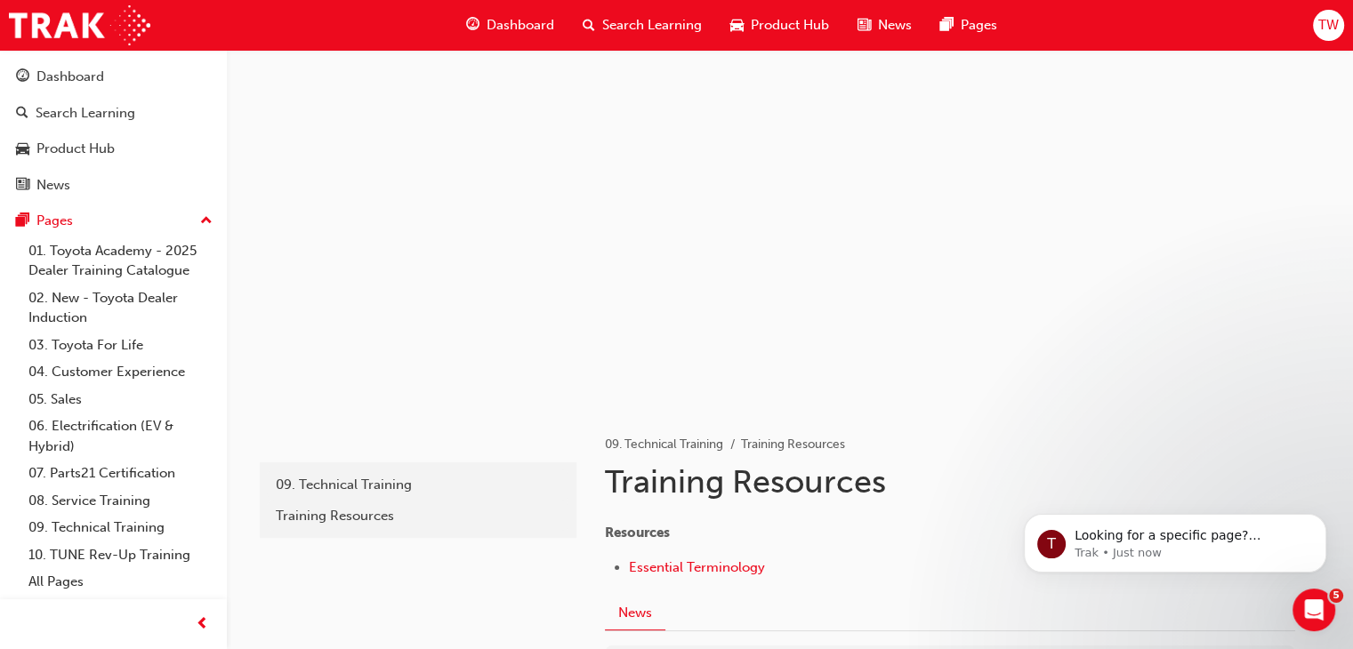
scroll to position [199, 0]
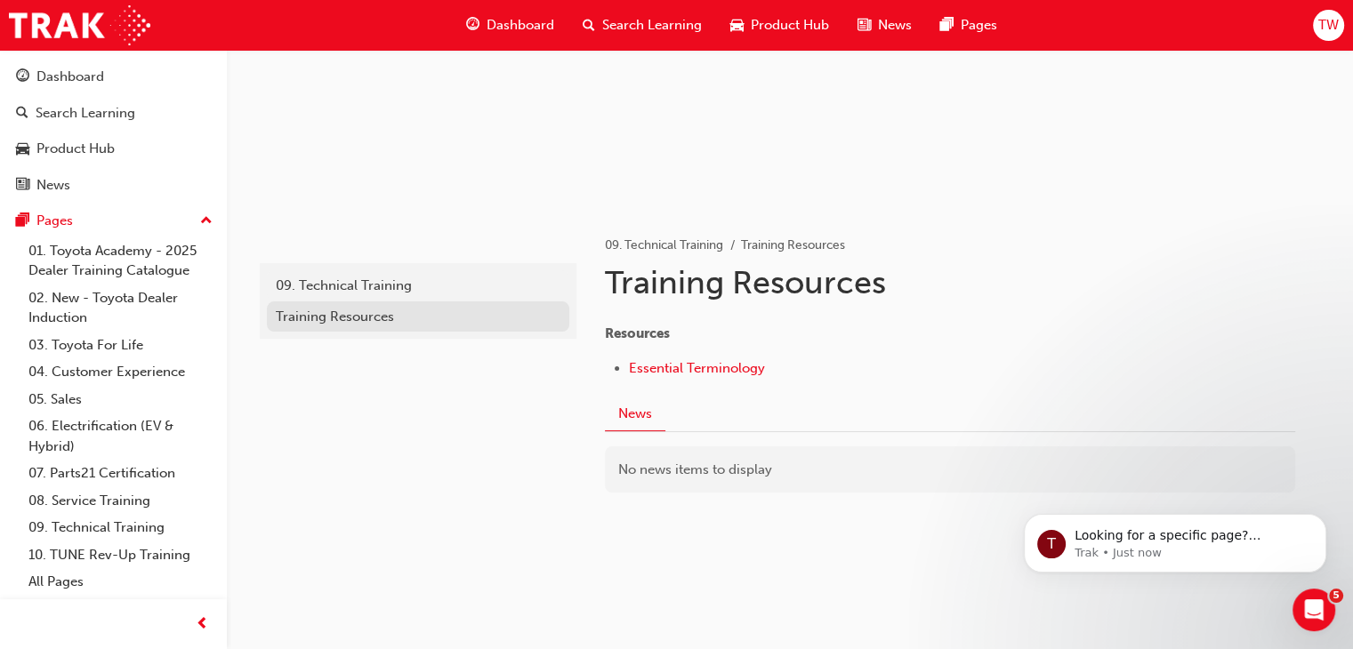
click at [334, 302] on link "Training Resources" at bounding box center [418, 317] width 302 height 31
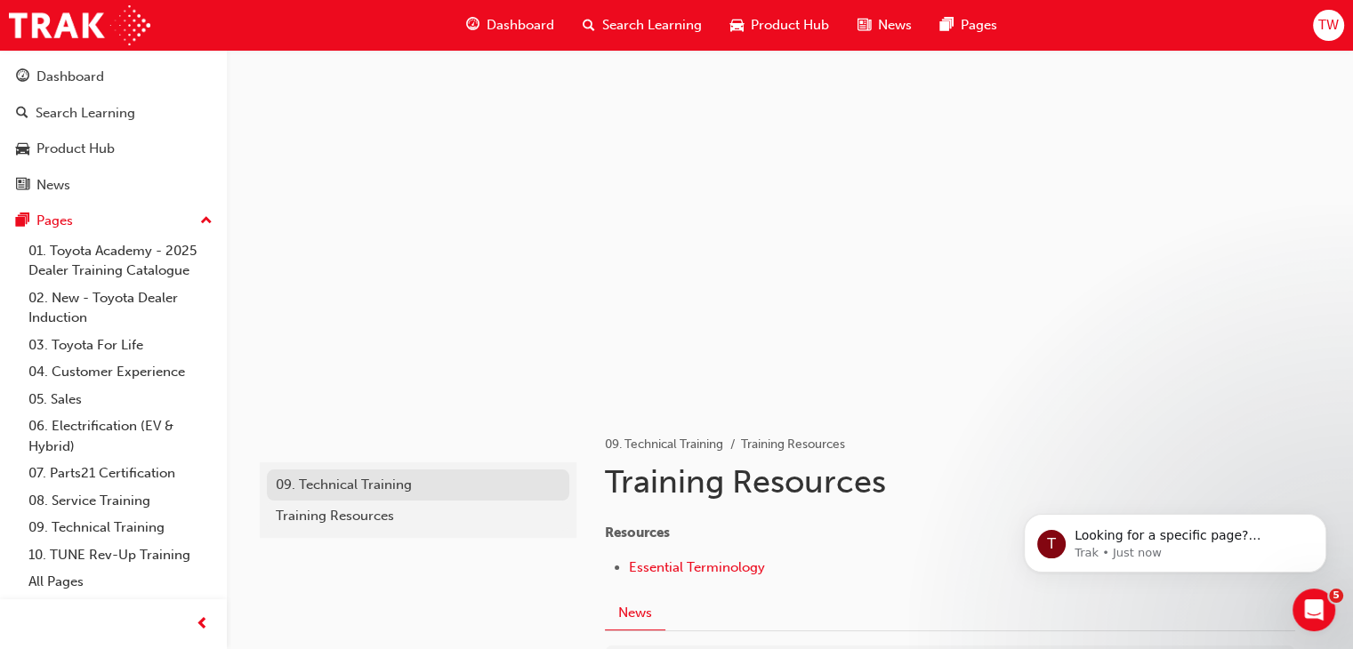
click at [338, 485] on div "09. Technical Training" at bounding box center [418, 485] width 285 height 20
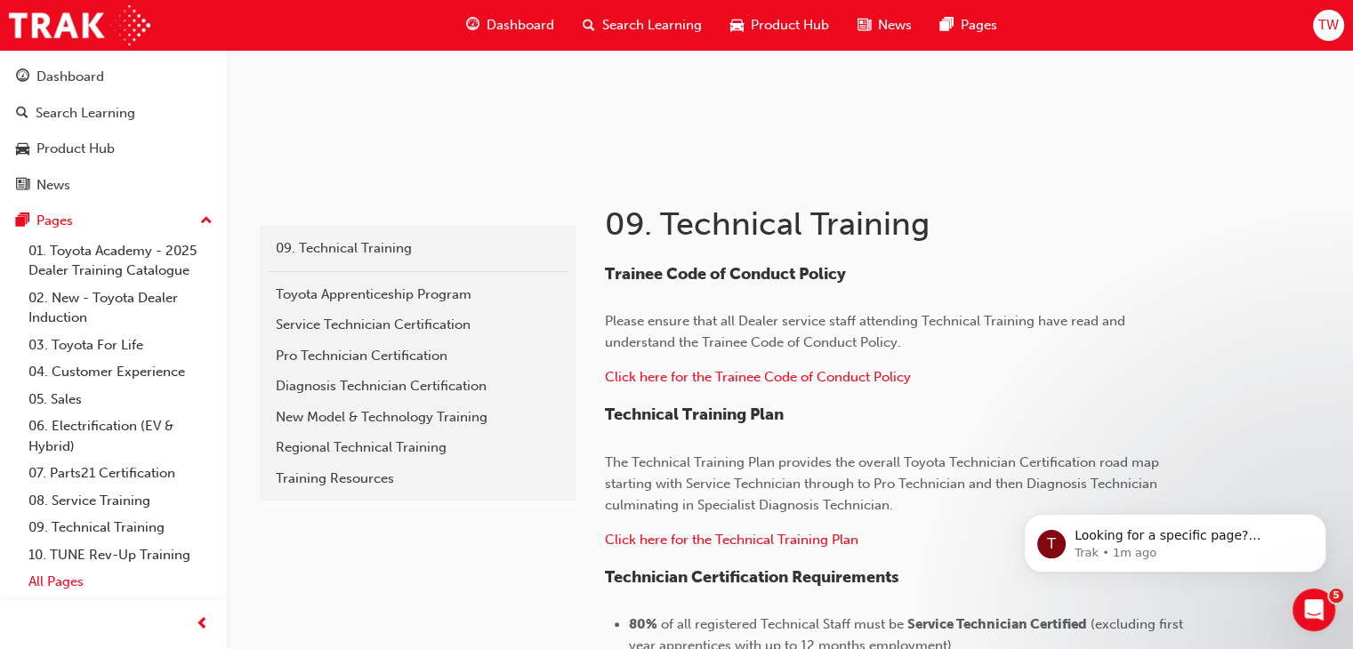
scroll to position [267, 0]
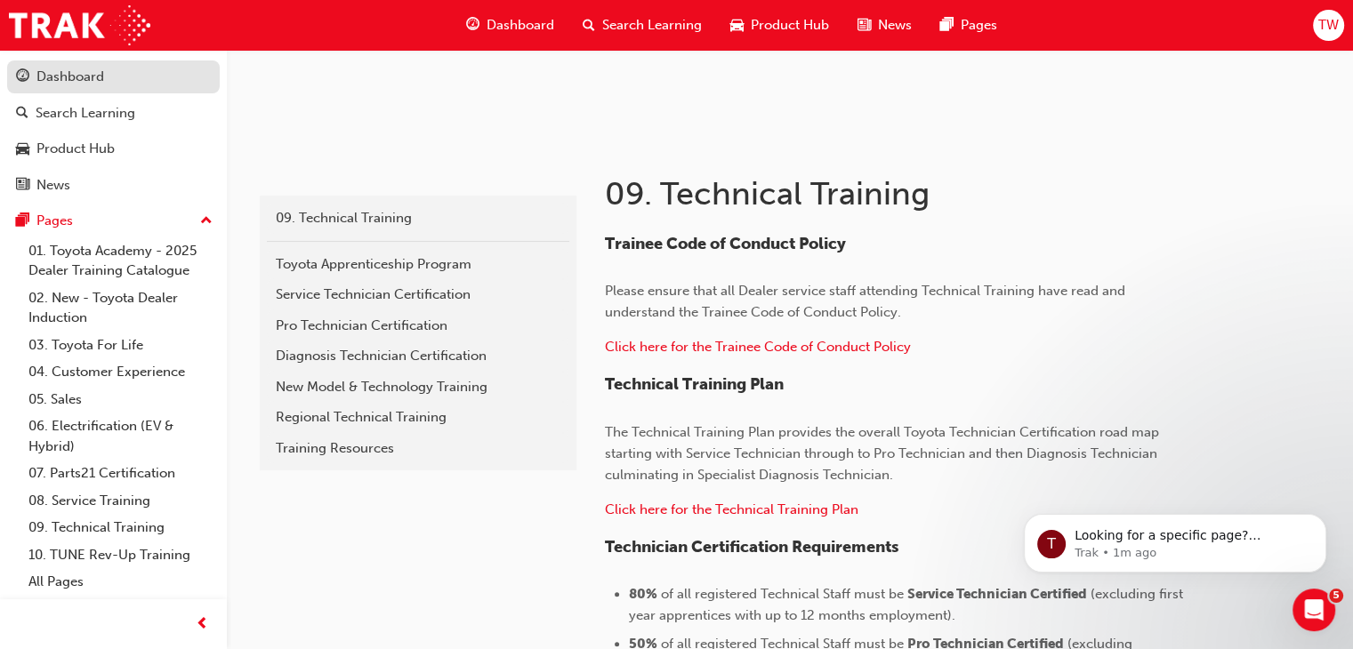
click at [80, 90] on link "Dashboard" at bounding box center [113, 76] width 213 height 33
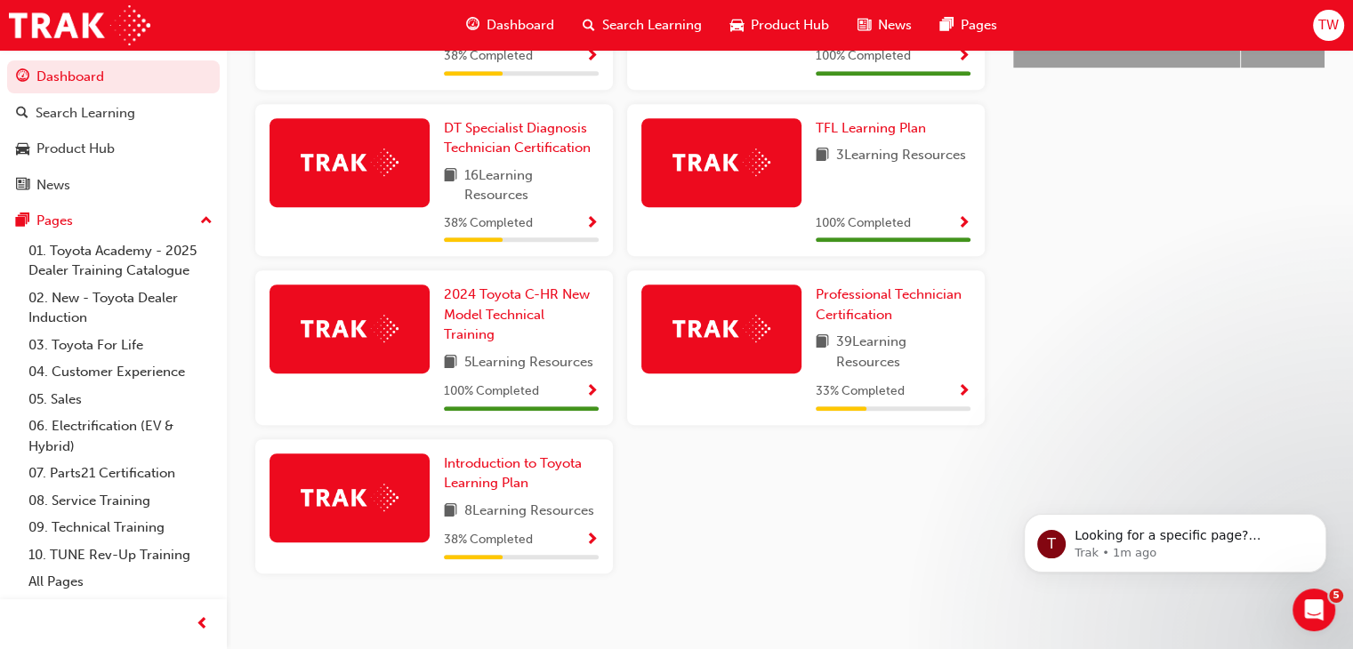
scroll to position [898, 0]
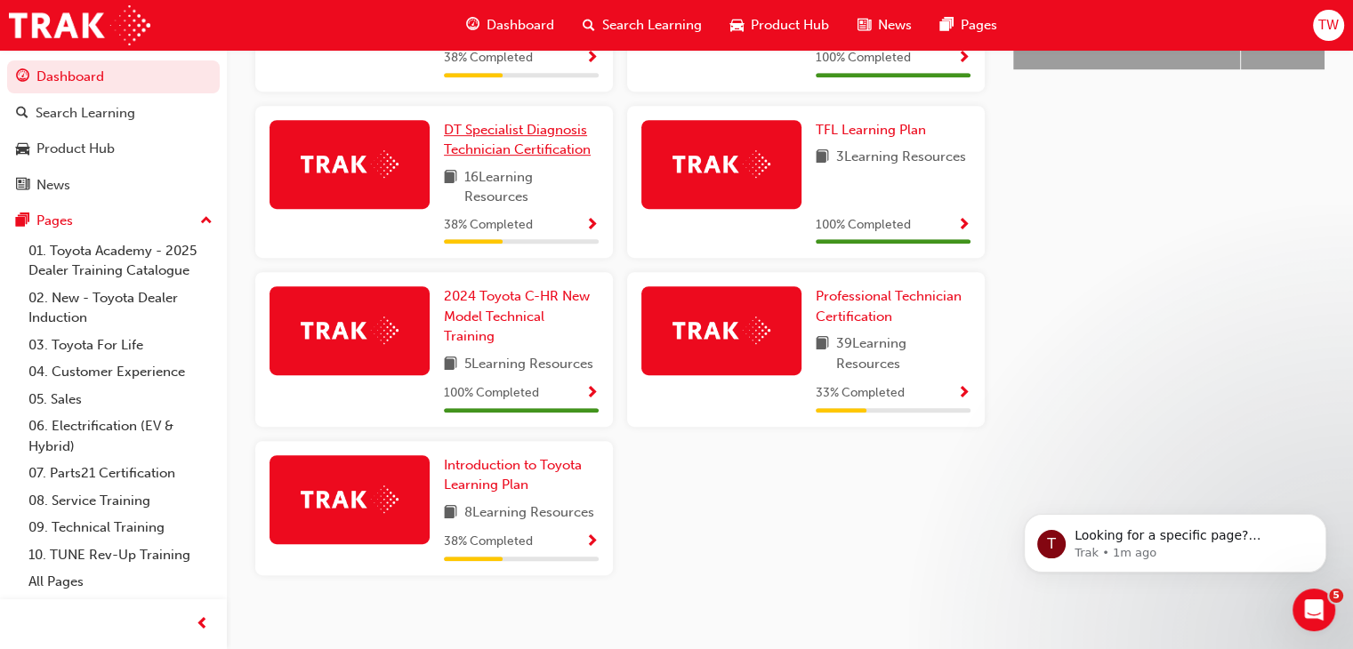
click at [468, 147] on span "DT Specialist Diagnosis Technician Certification" at bounding box center [517, 140] width 147 height 36
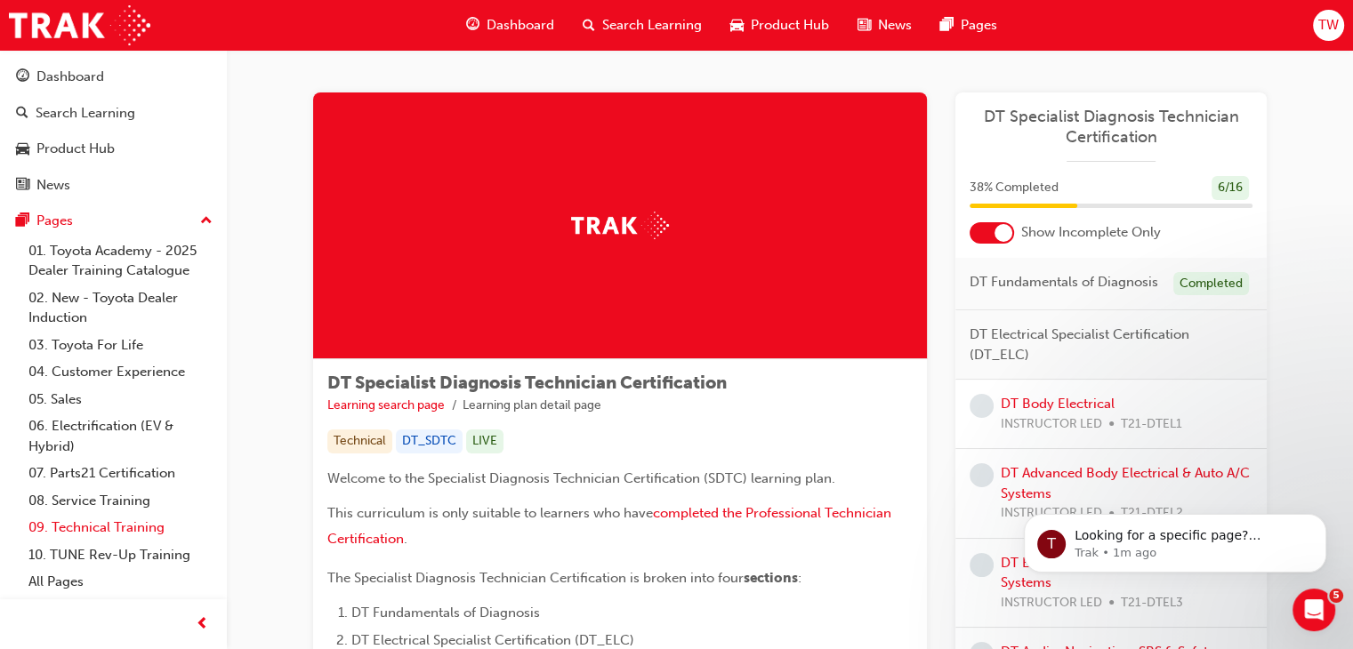
click at [117, 528] on link "09. Technical Training" at bounding box center [120, 528] width 198 height 28
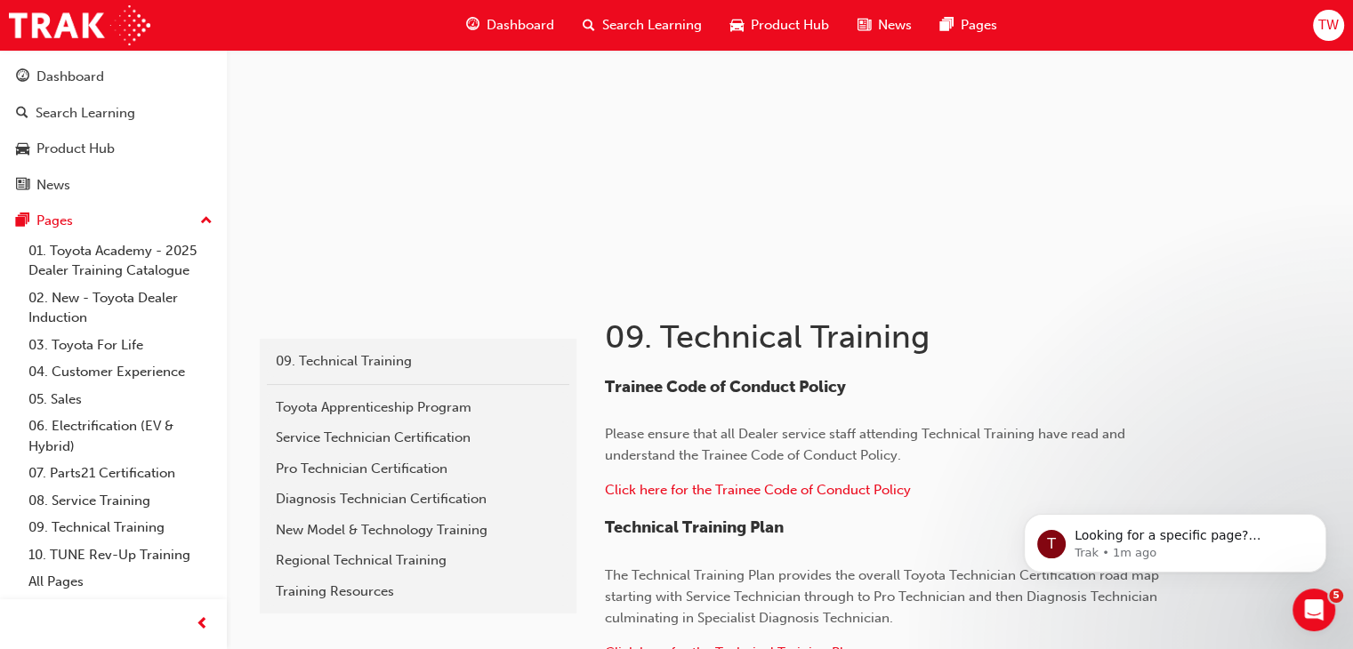
scroll to position [132, 0]
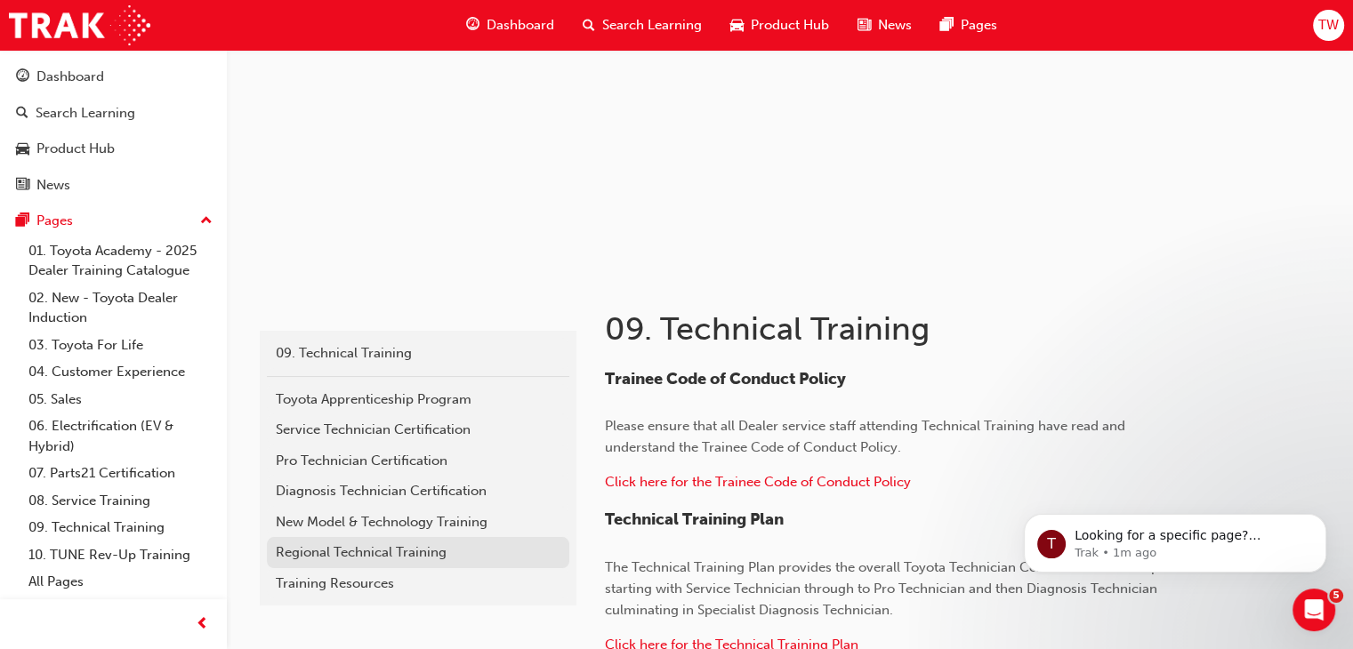
click at [391, 556] on div "Regional Technical Training" at bounding box center [418, 553] width 285 height 20
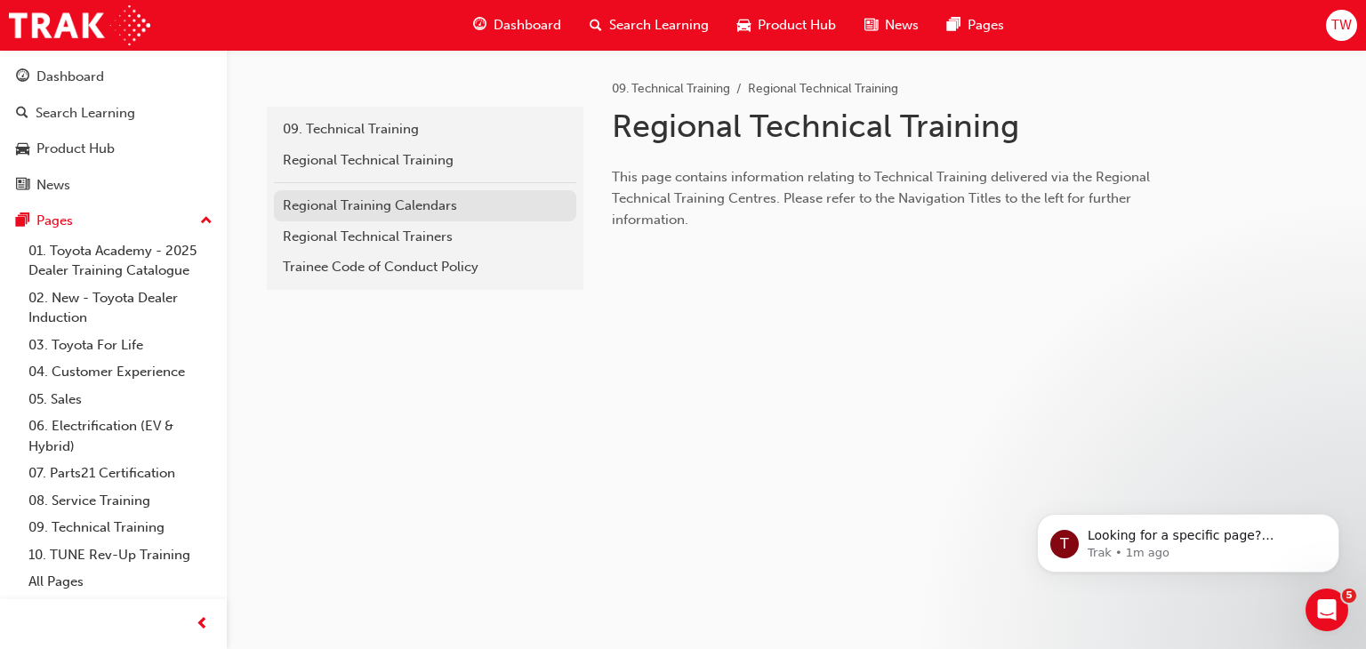
click at [409, 205] on div "Regional Training Calendars" at bounding box center [425, 206] width 285 height 20
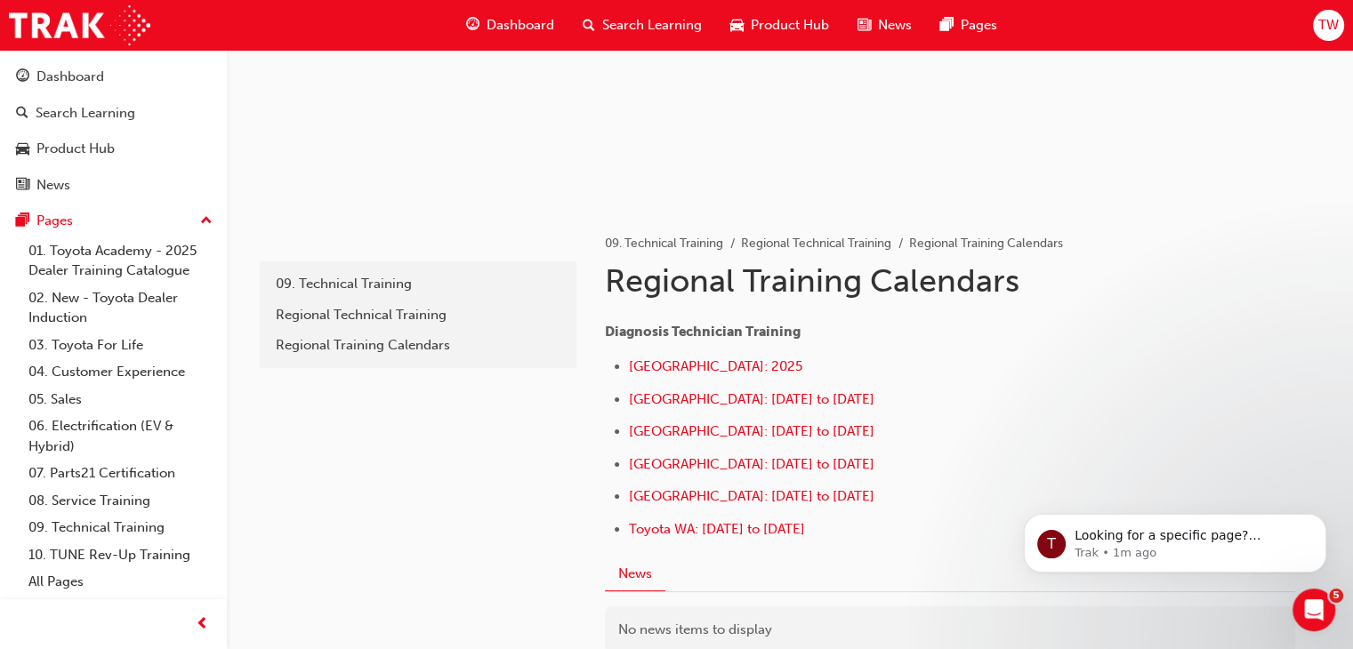
scroll to position [203, 0]
click at [747, 495] on span "[GEOGRAPHIC_DATA]: [DATE] to [DATE]" at bounding box center [752, 495] width 246 height 16
